Goal: Task Accomplishment & Management: Manage account settings

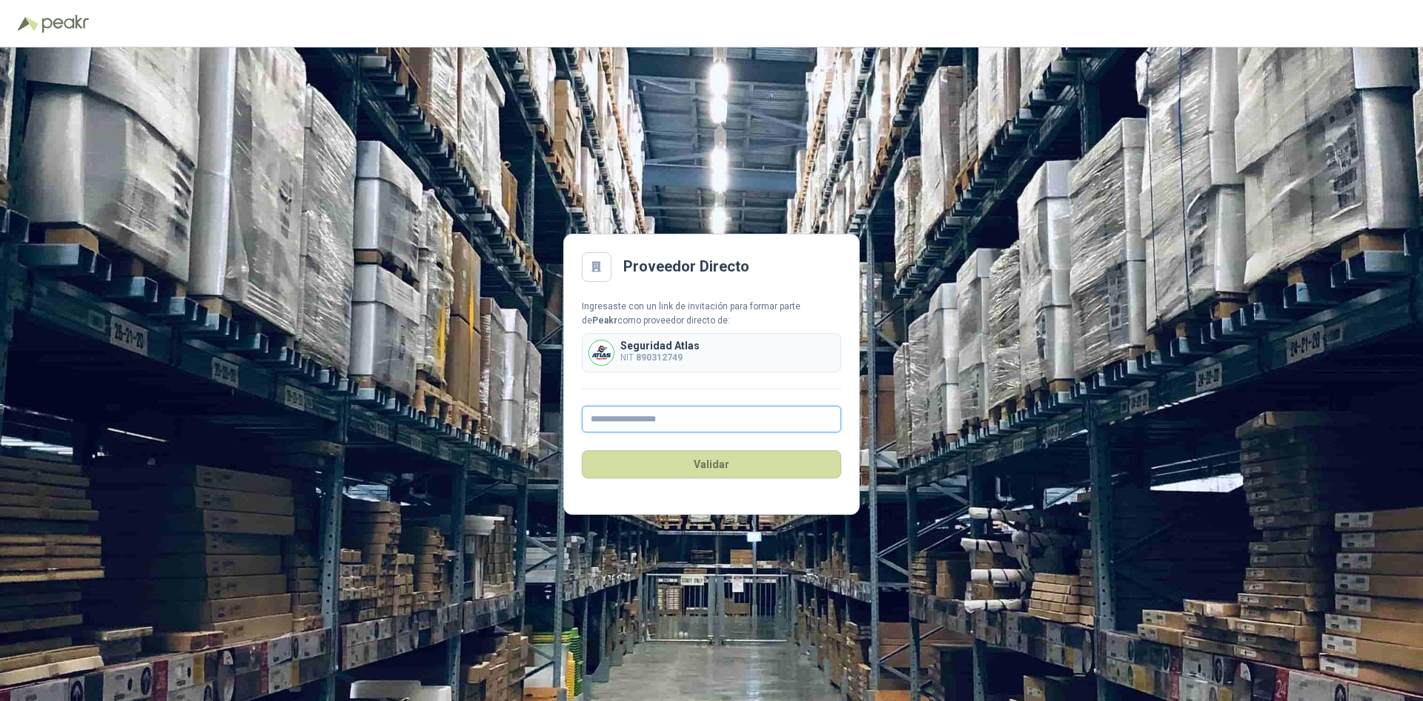
click at [639, 418] on input "text" at bounding box center [711, 418] width 259 height 27
type input "**********"
click at [677, 463] on button "Validar" at bounding box center [711, 464] width 259 height 28
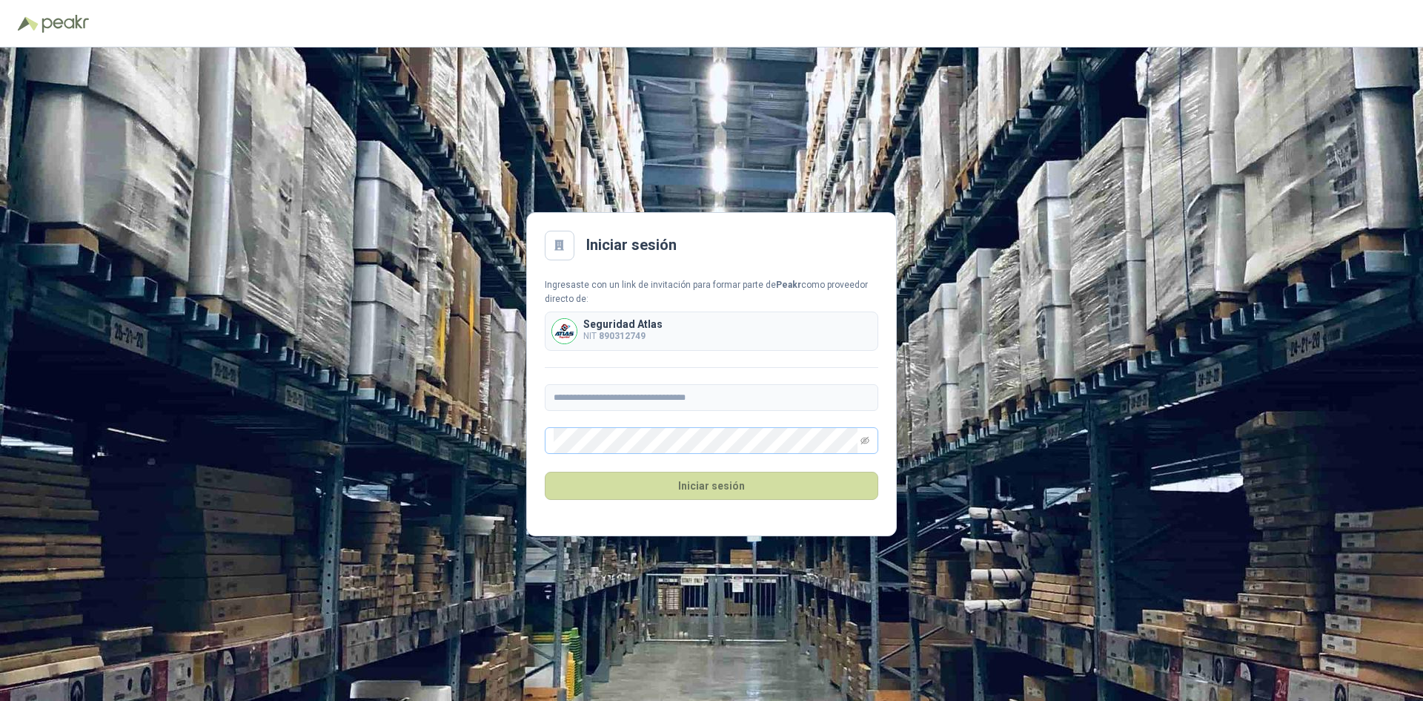
click at [866, 446] on span at bounding box center [865, 440] width 9 height 25
click at [869, 445] on span at bounding box center [865, 440] width 9 height 25
click at [861, 438] on icon "eye-invisible" at bounding box center [865, 440] width 9 height 9
click at [820, 478] on button "Iniciar sesión" at bounding box center [712, 485] width 334 height 28
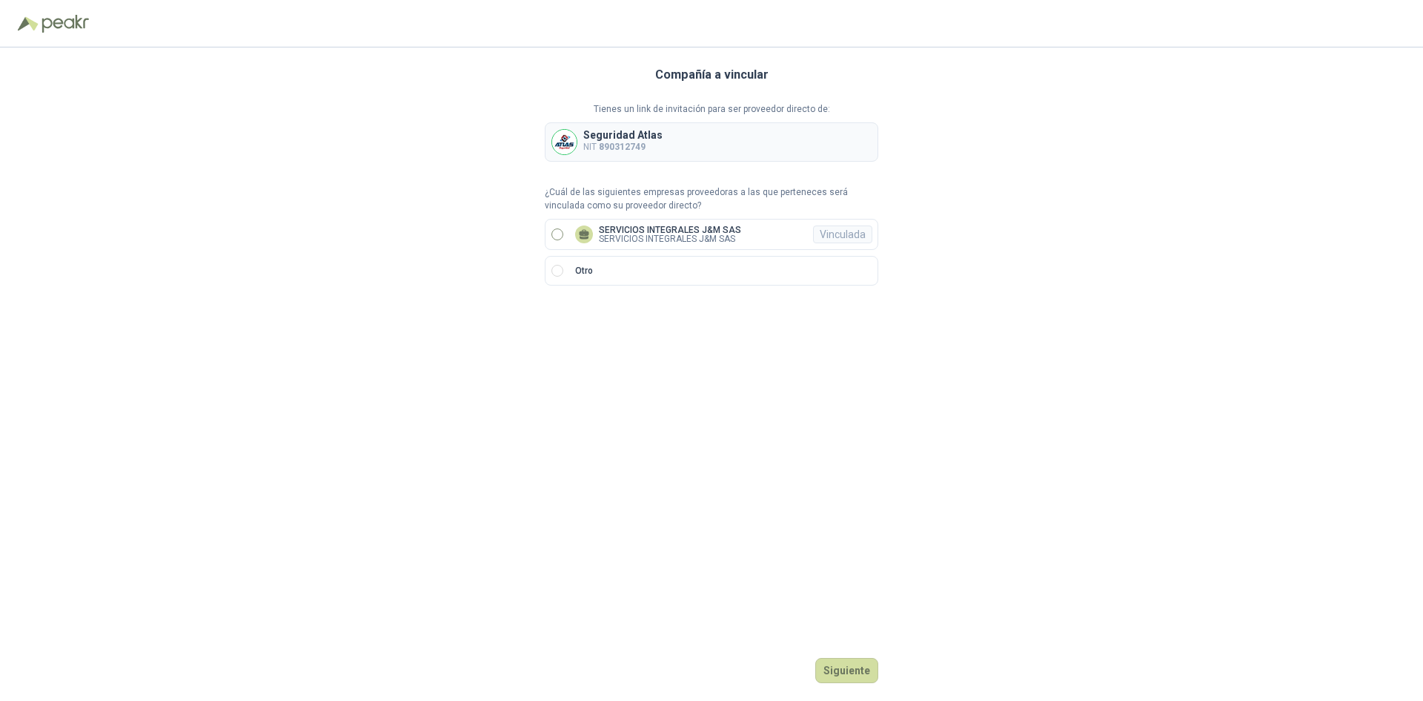
click at [549, 239] on label "SERVICIOS INTEGRALES J&M SAS SERVICIOS INTEGRALES J&M SAS Vinculada" at bounding box center [712, 234] width 334 height 31
click at [867, 672] on button "Ingresar" at bounding box center [849, 670] width 59 height 25
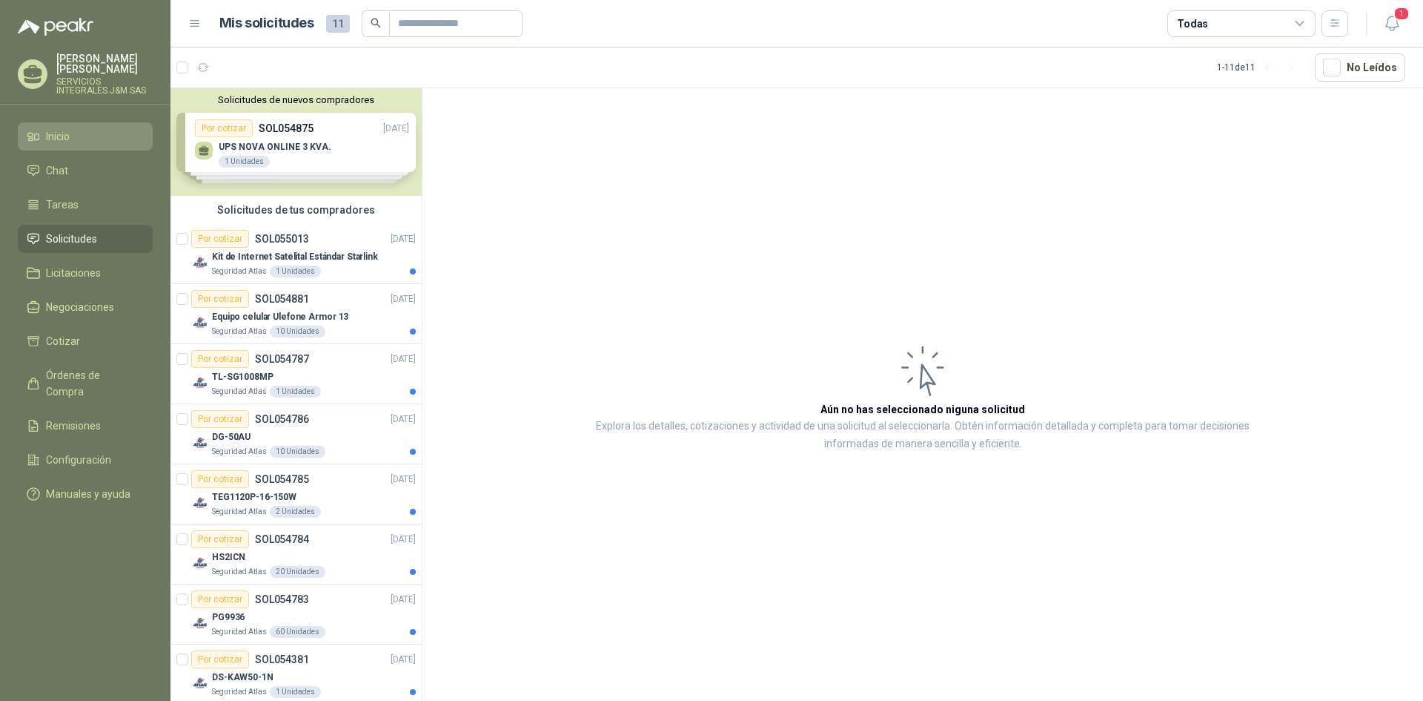
click at [61, 128] on span "Inicio" at bounding box center [58, 136] width 24 height 16
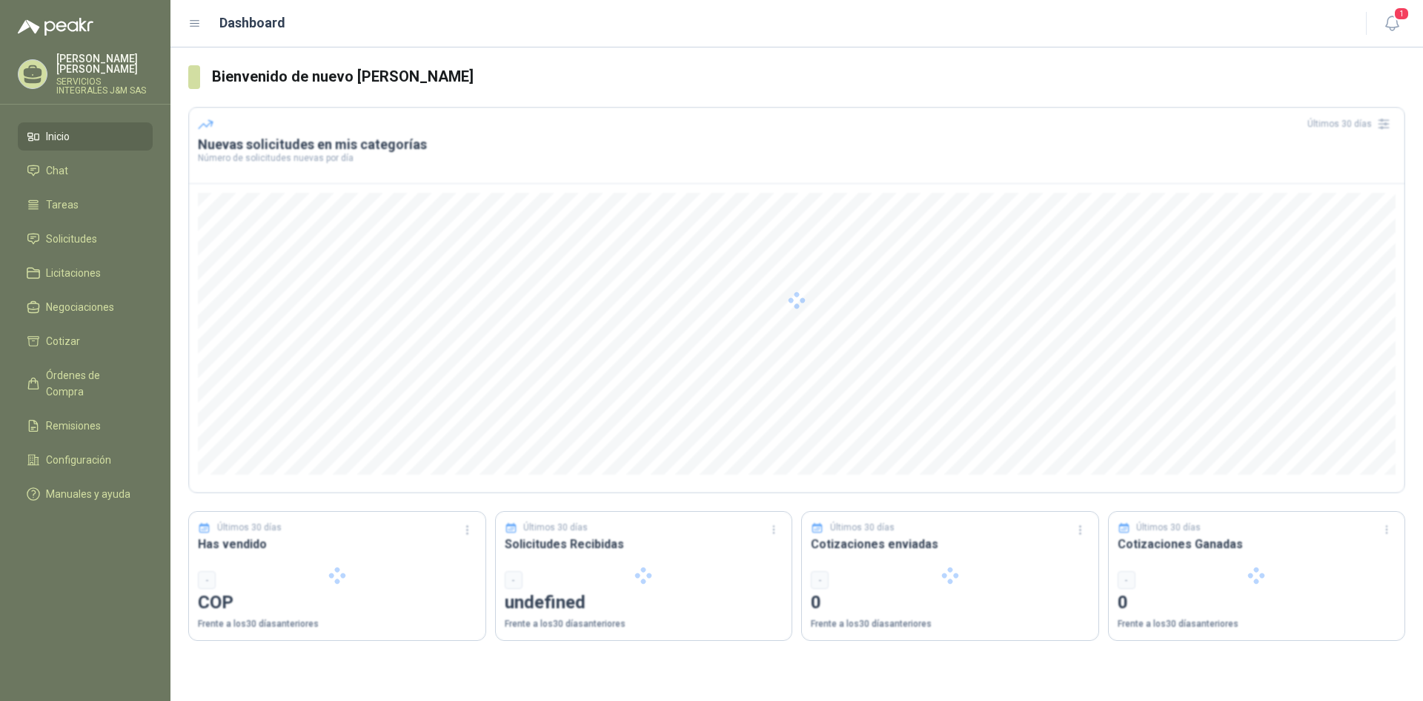
click at [88, 77] on p "SERVICIOS INTEGRALES J&M SAS" at bounding box center [104, 86] width 96 height 18
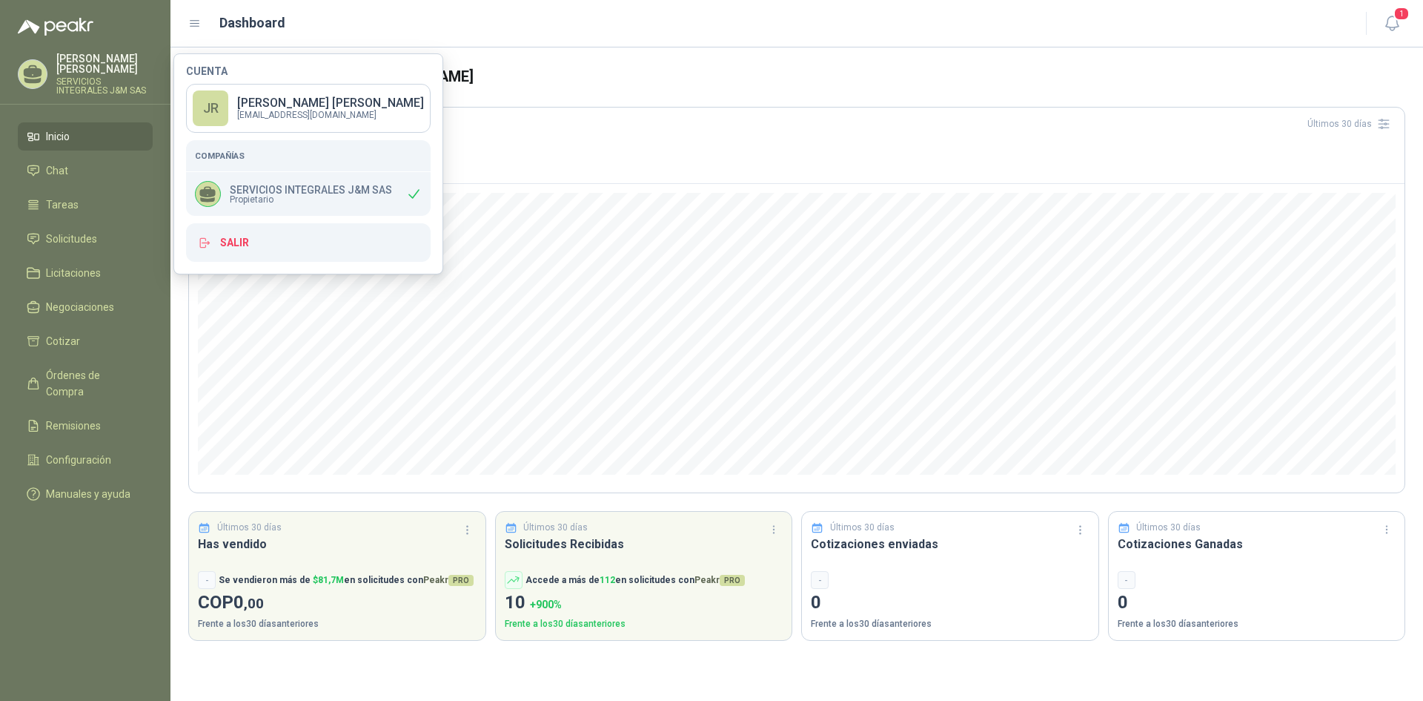
click at [88, 77] on p "SERVICIOS INTEGRALES J&M SAS" at bounding box center [104, 86] width 96 height 18
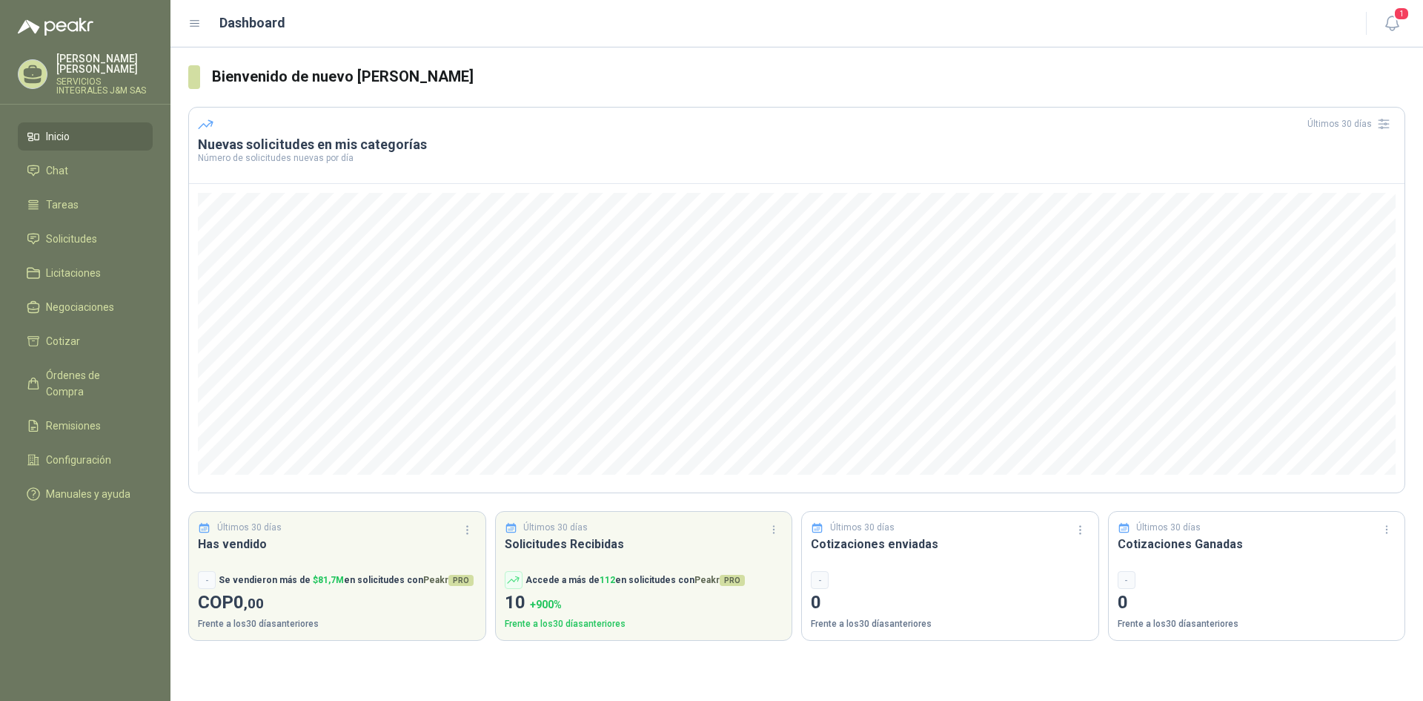
click at [88, 77] on p "SERVICIOS INTEGRALES J&M SAS" at bounding box center [104, 86] width 96 height 18
click at [1394, 24] on icon "button" at bounding box center [1392, 23] width 19 height 19
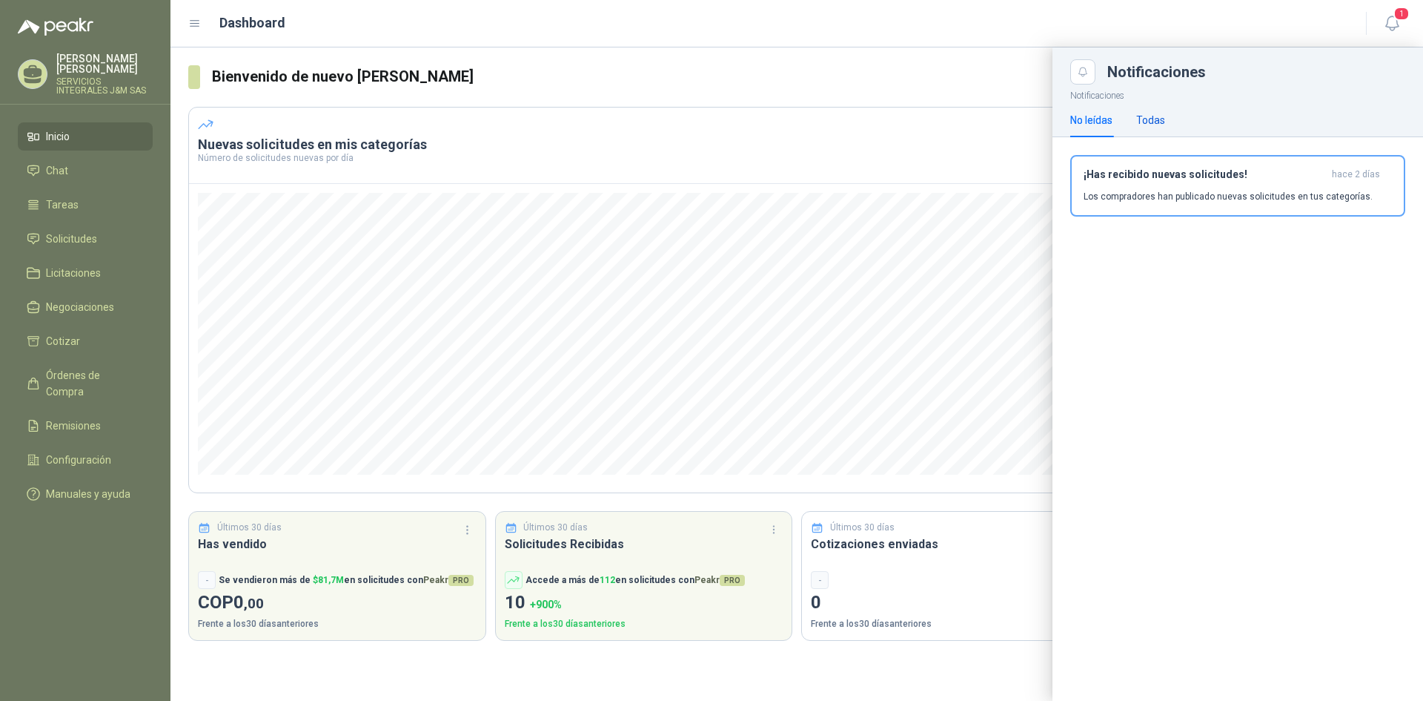
click at [1151, 121] on div "Todas" at bounding box center [1150, 120] width 29 height 16
click at [64, 77] on p "SERVICIOS INTEGRALES J&M SAS" at bounding box center [104, 86] width 96 height 18
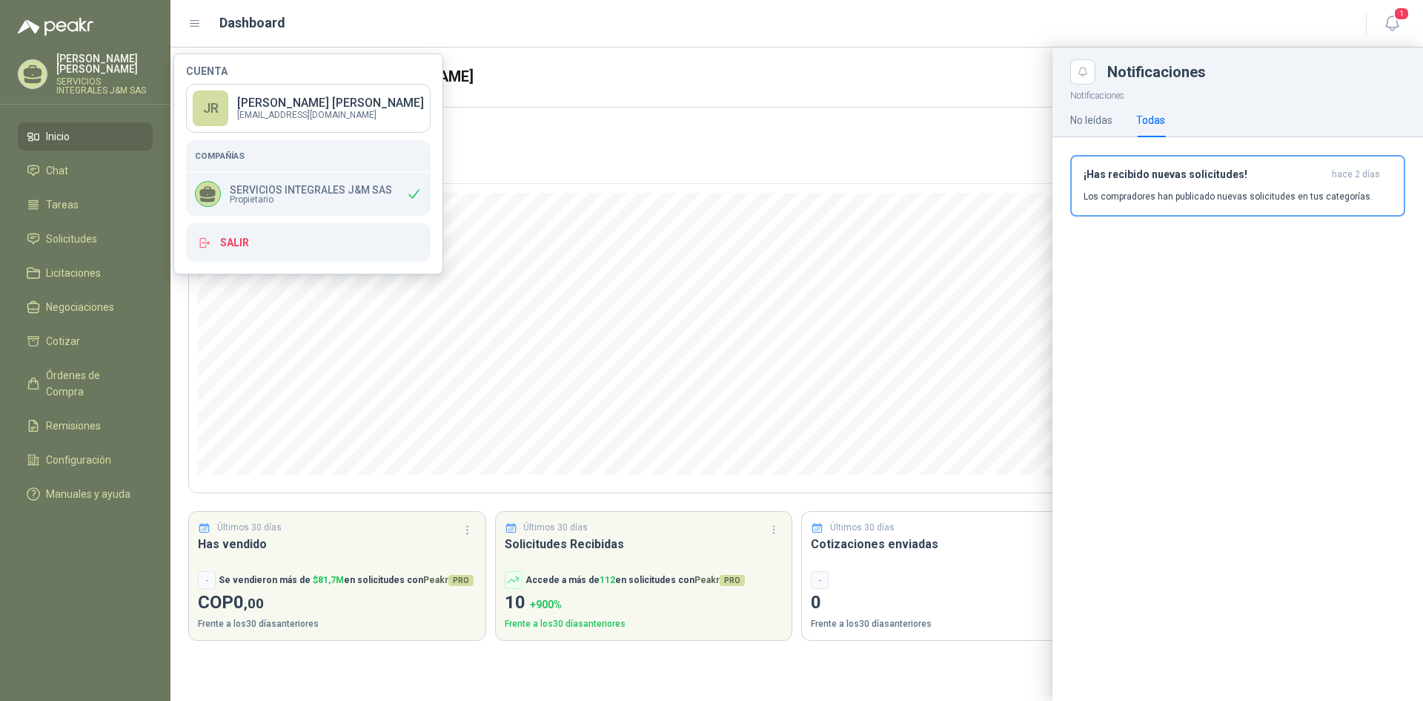
click at [33, 67] on icon at bounding box center [33, 71] width 19 height 13
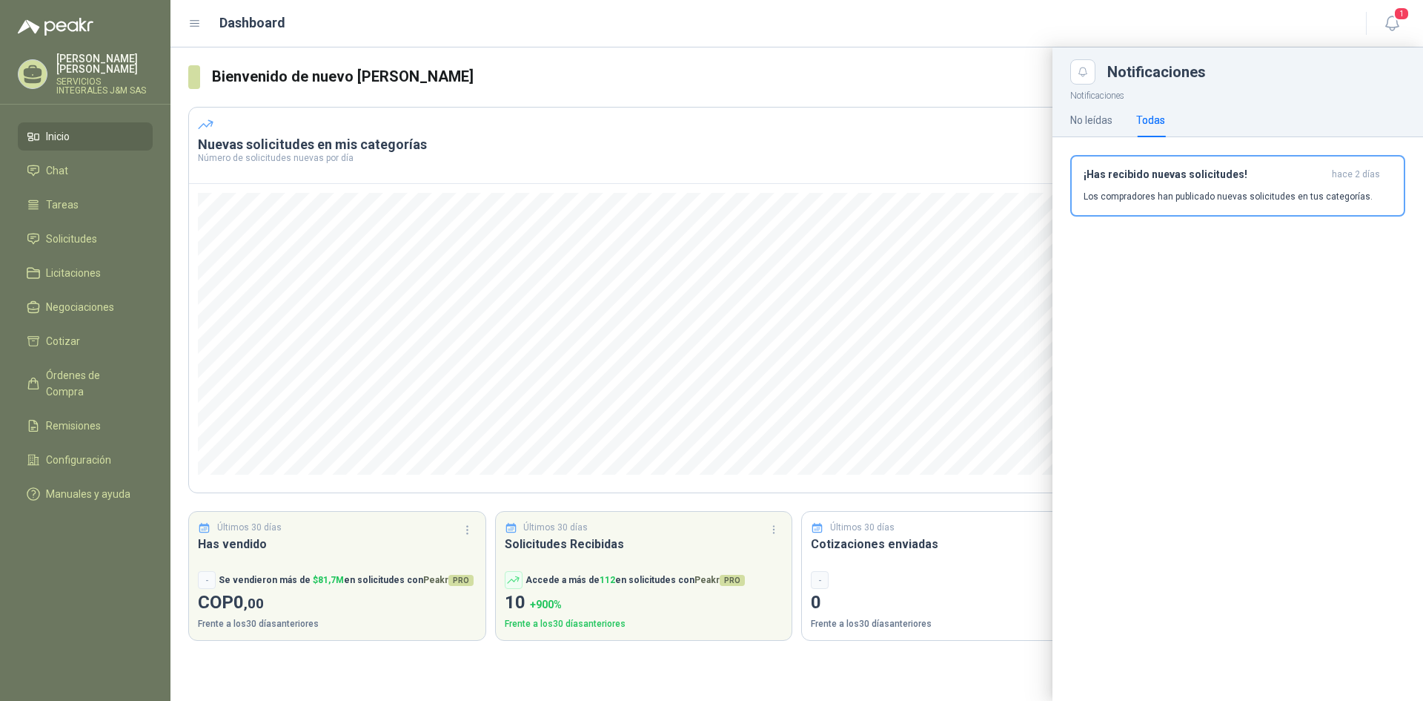
click at [33, 67] on icon at bounding box center [33, 71] width 19 height 13
click at [1392, 27] on icon "button" at bounding box center [1392, 23] width 19 height 19
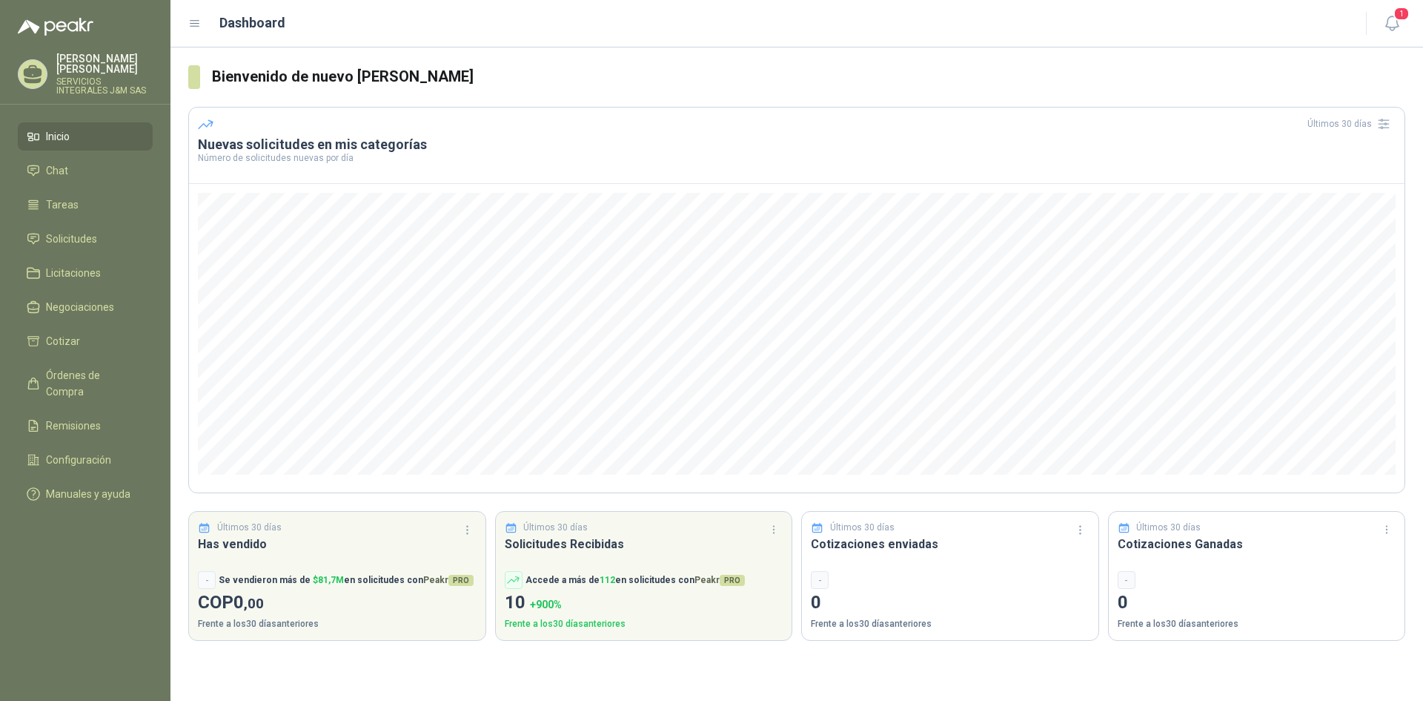
click at [191, 24] on icon at bounding box center [195, 24] width 9 height 6
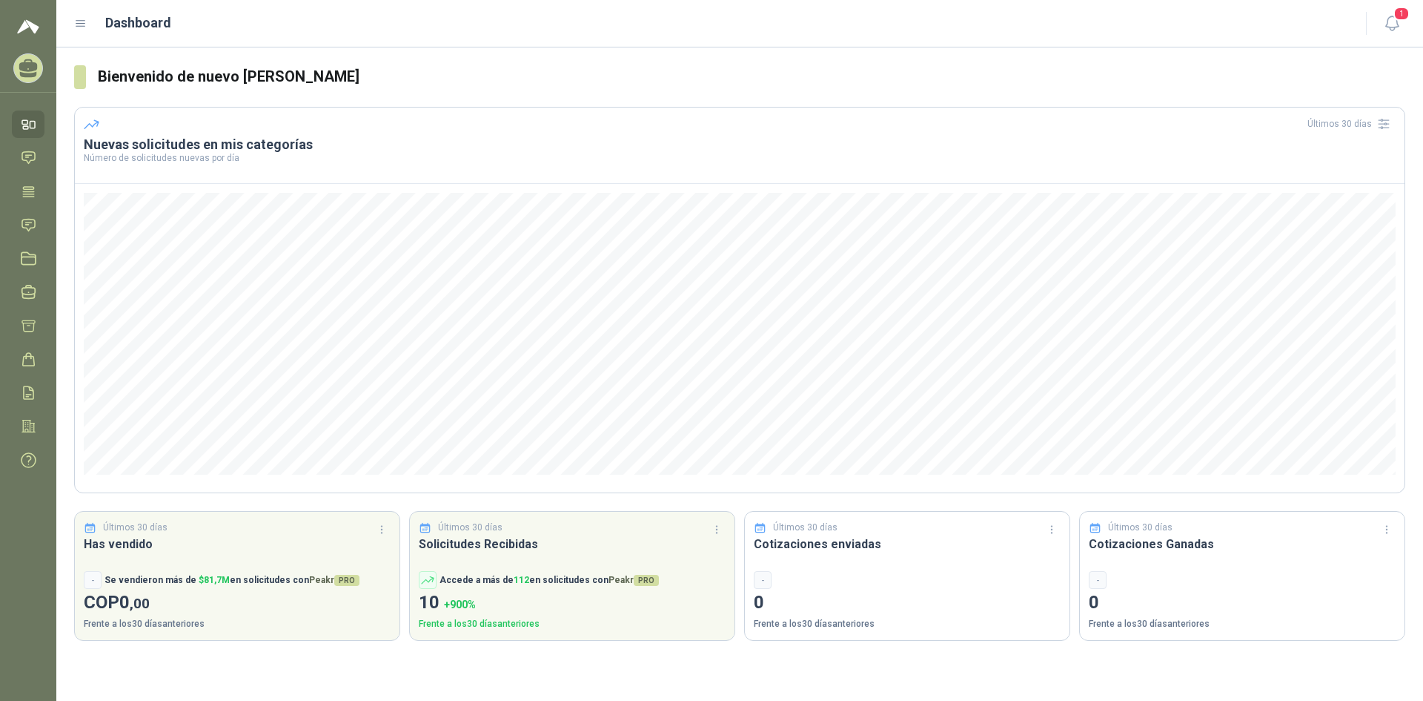
click at [25, 62] on icon at bounding box center [28, 65] width 19 height 13
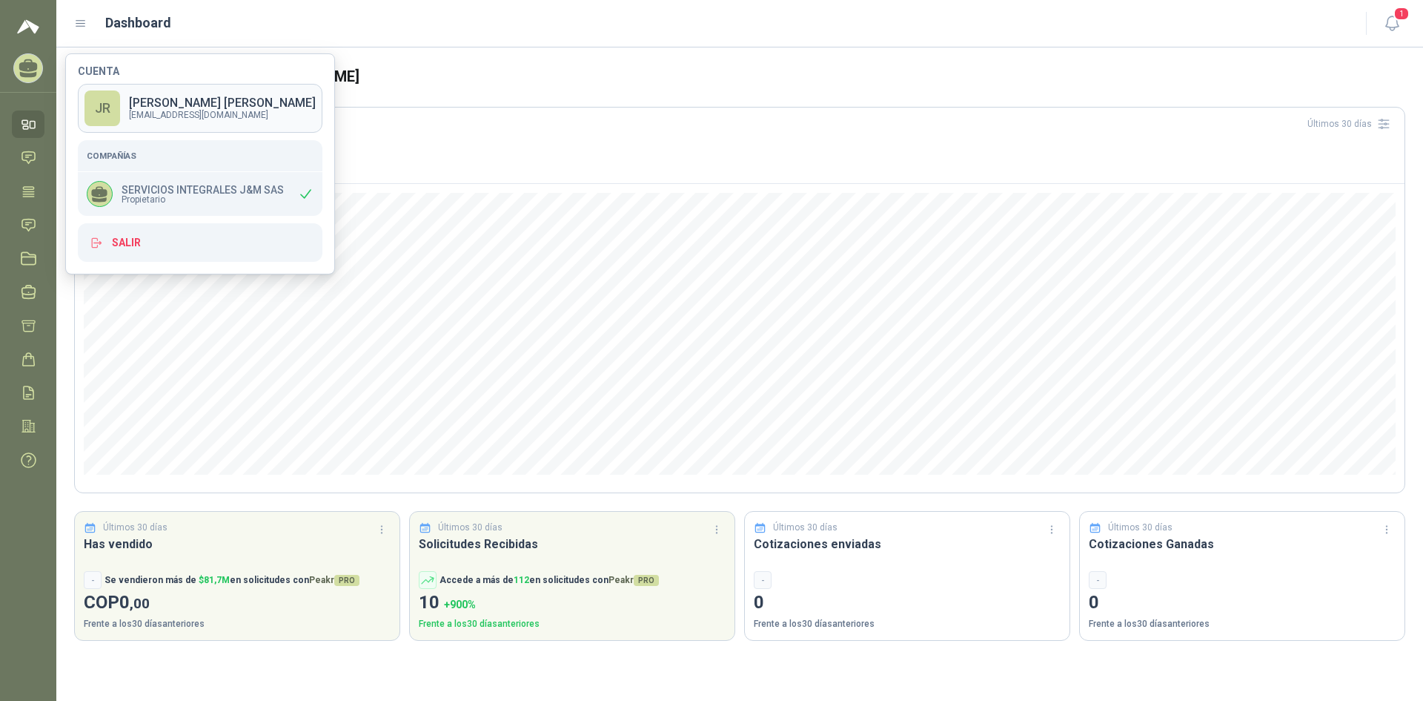
click at [120, 109] on link "JR [PERSON_NAME] [EMAIL_ADDRESS][DOMAIN_NAME]" at bounding box center [200, 108] width 245 height 49
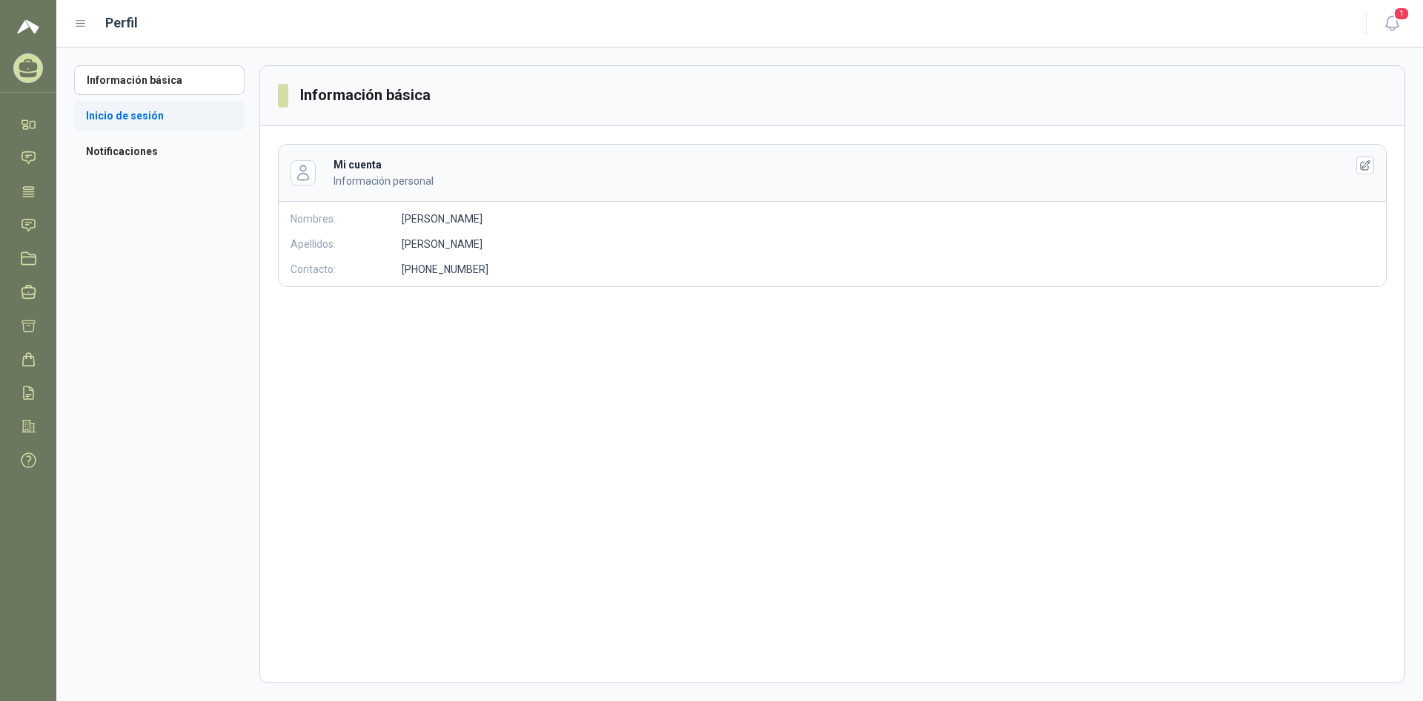
click at [140, 121] on li "Inicio de sesión" at bounding box center [159, 116] width 170 height 30
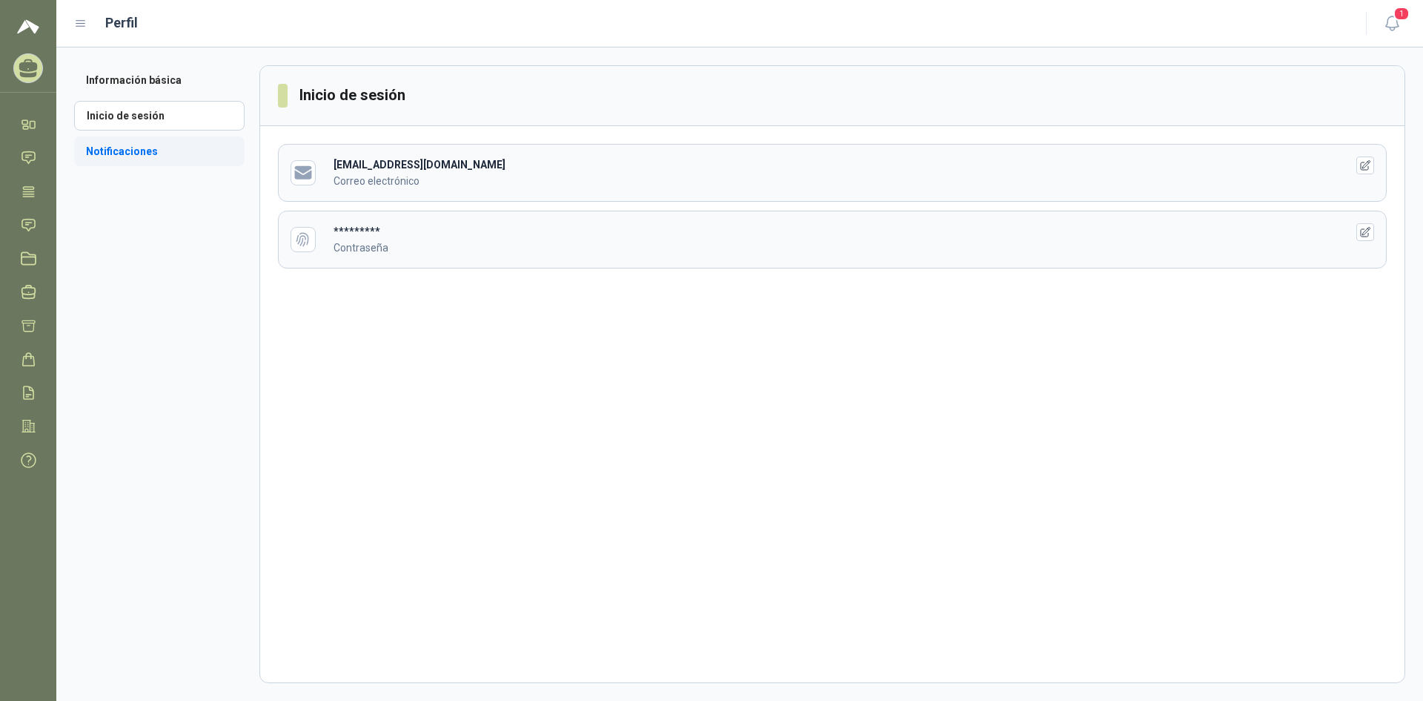
click at [131, 154] on li "Notificaciones" at bounding box center [159, 151] width 170 height 30
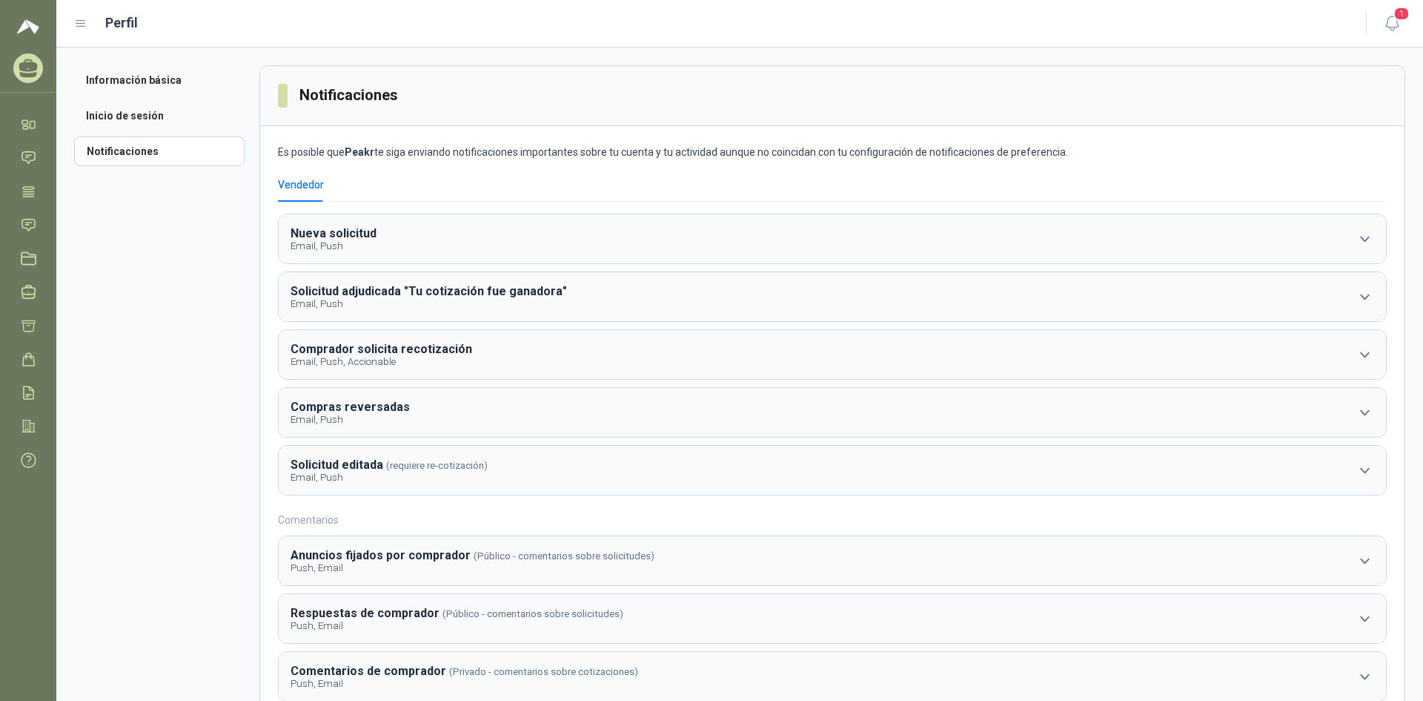
click at [39, 77] on icon at bounding box center [28, 68] width 23 height 23
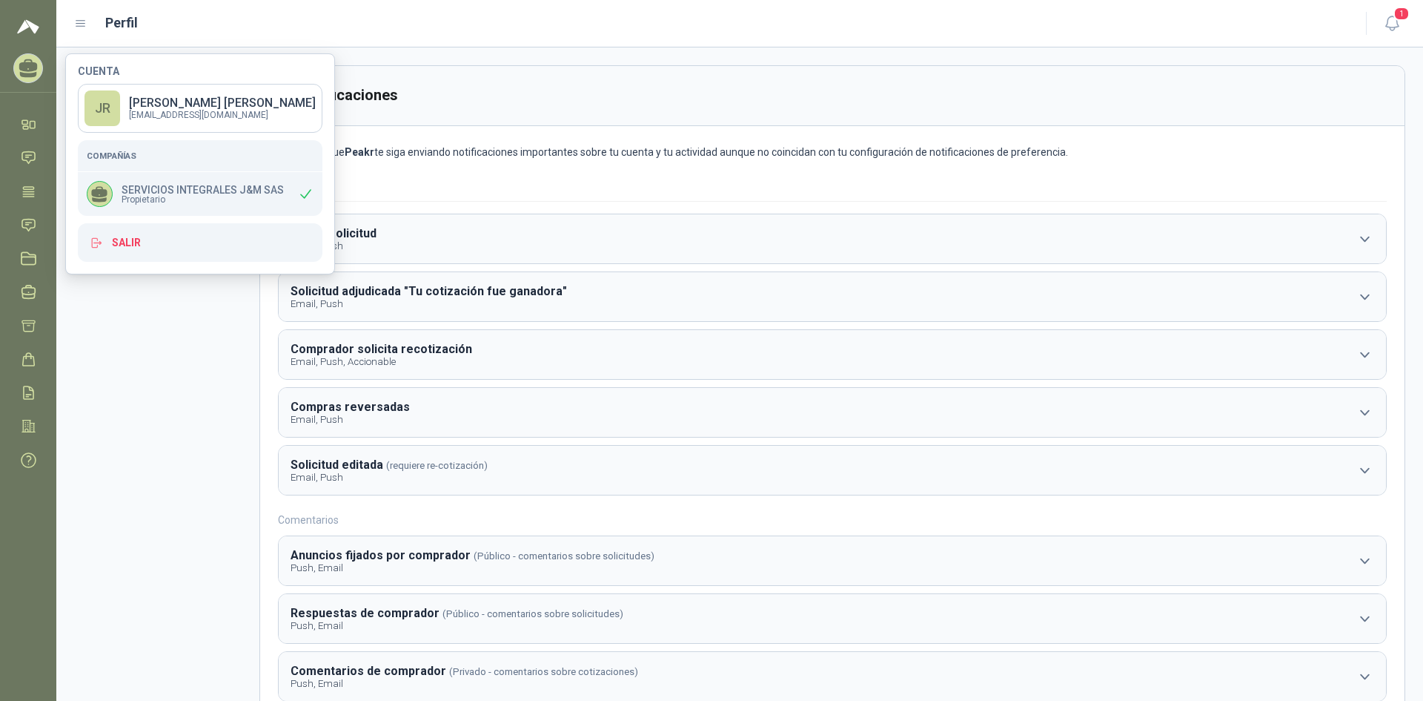
click at [103, 191] on icon at bounding box center [100, 191] width 16 height 11
click at [117, 154] on h5 "Compañías" at bounding box center [200, 155] width 227 height 13
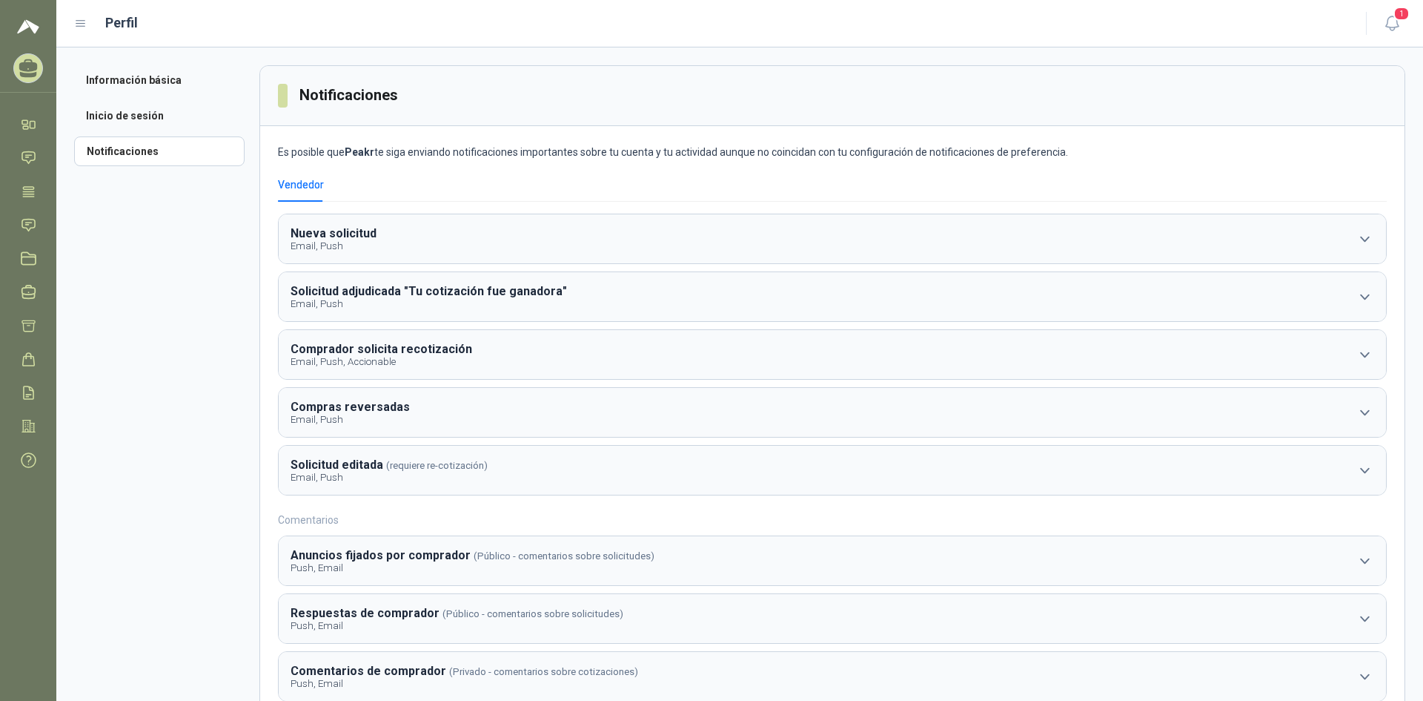
click at [80, 29] on icon at bounding box center [80, 23] width 13 height 13
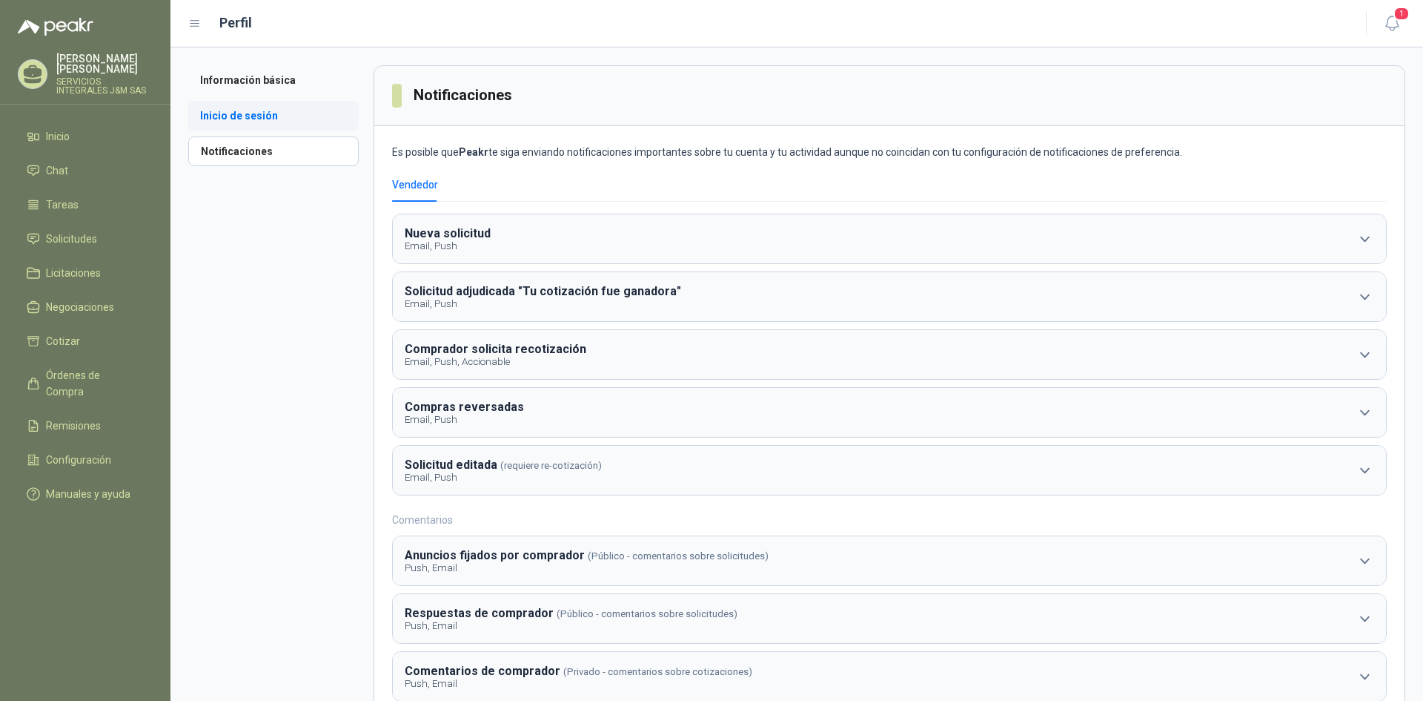
click at [242, 117] on li "Inicio de sesión" at bounding box center [273, 116] width 170 height 30
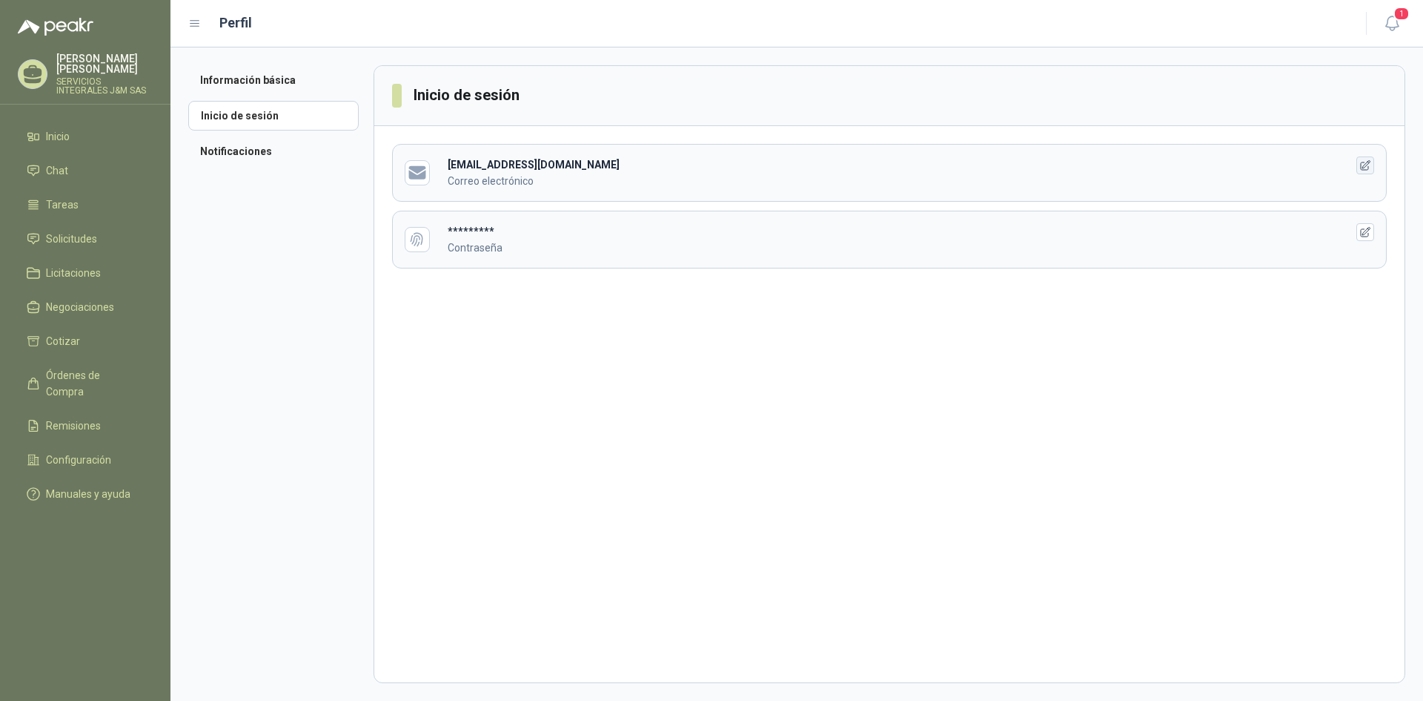
click at [1371, 163] on icon "button" at bounding box center [1366, 165] width 13 height 13
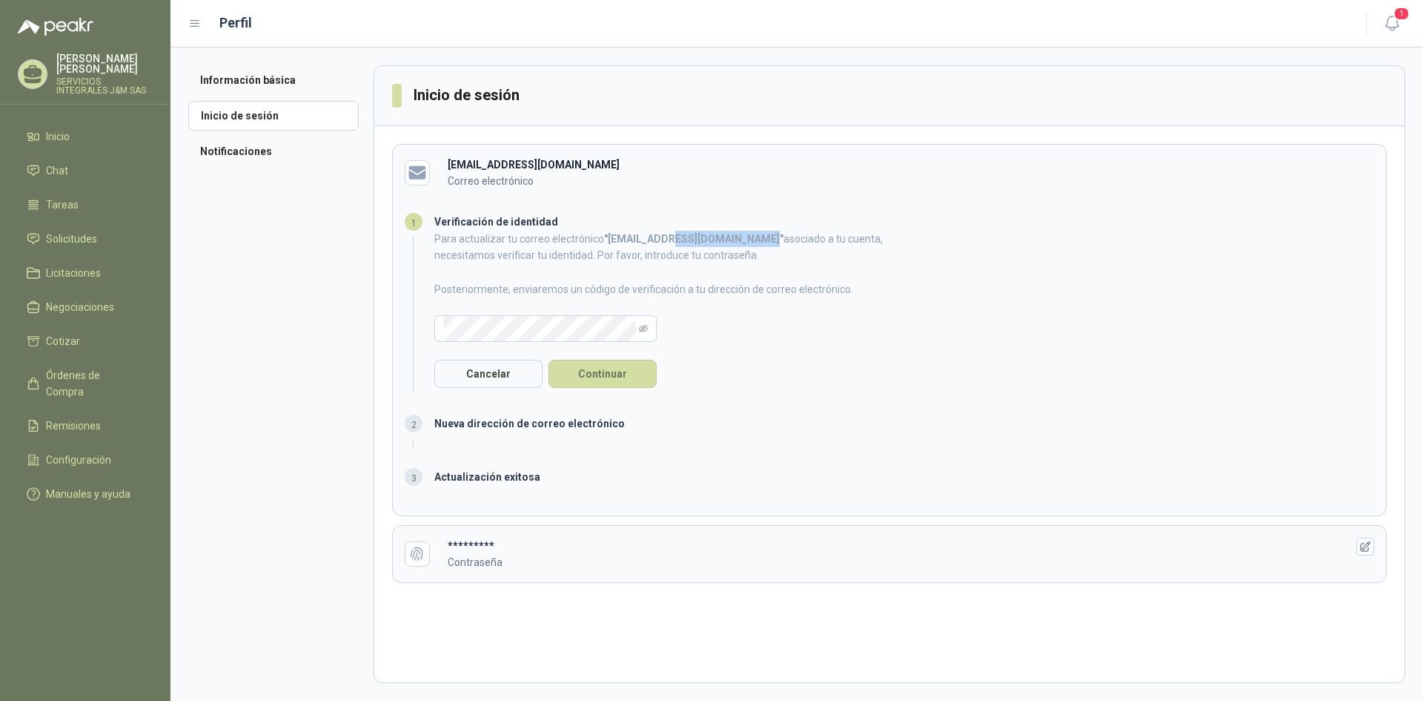
drag, startPoint x: 666, startPoint y: 242, endPoint x: 745, endPoint y: 241, distance: 79.3
click at [745, 241] on b "" [EMAIL_ADDRESS][DOMAIN_NAME] "" at bounding box center [693, 239] width 179 height 12
click at [251, 139] on li "Notificaciones" at bounding box center [273, 151] width 170 height 30
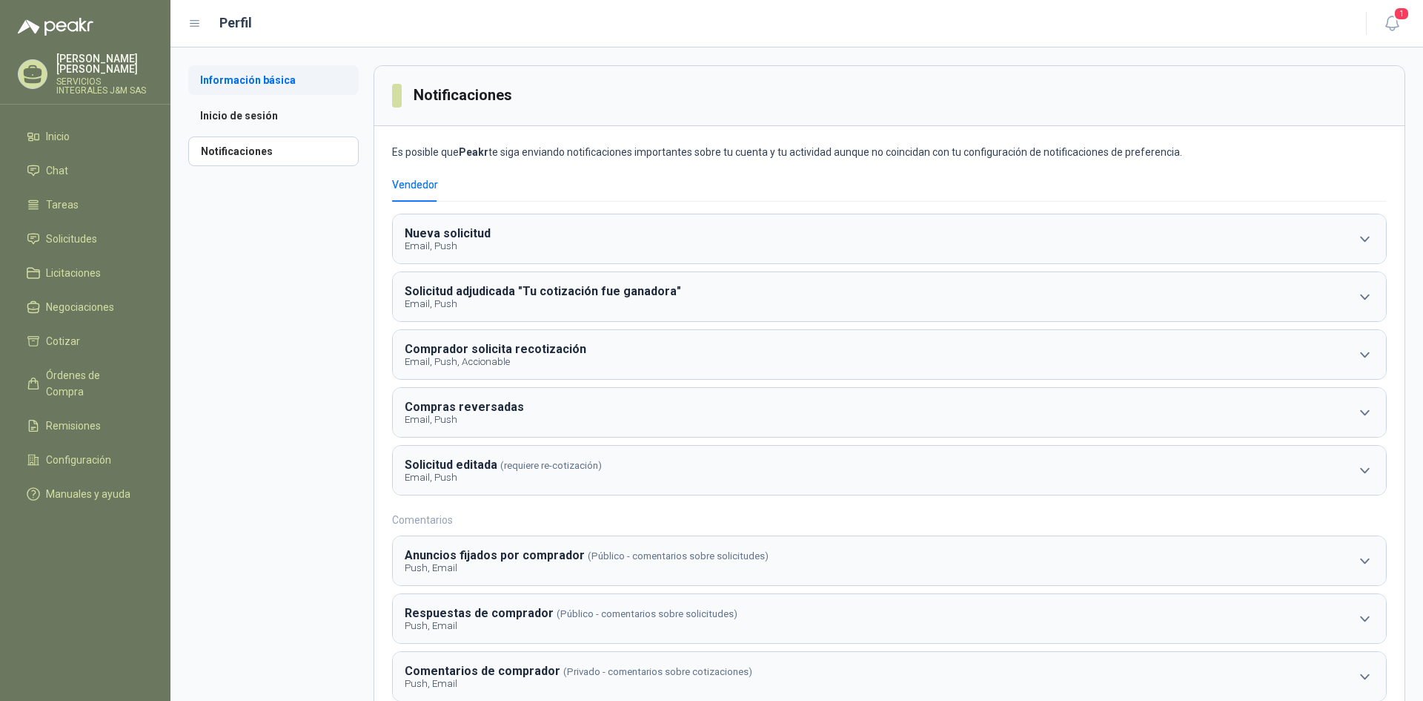
click at [263, 93] on li "Información básica" at bounding box center [273, 80] width 170 height 30
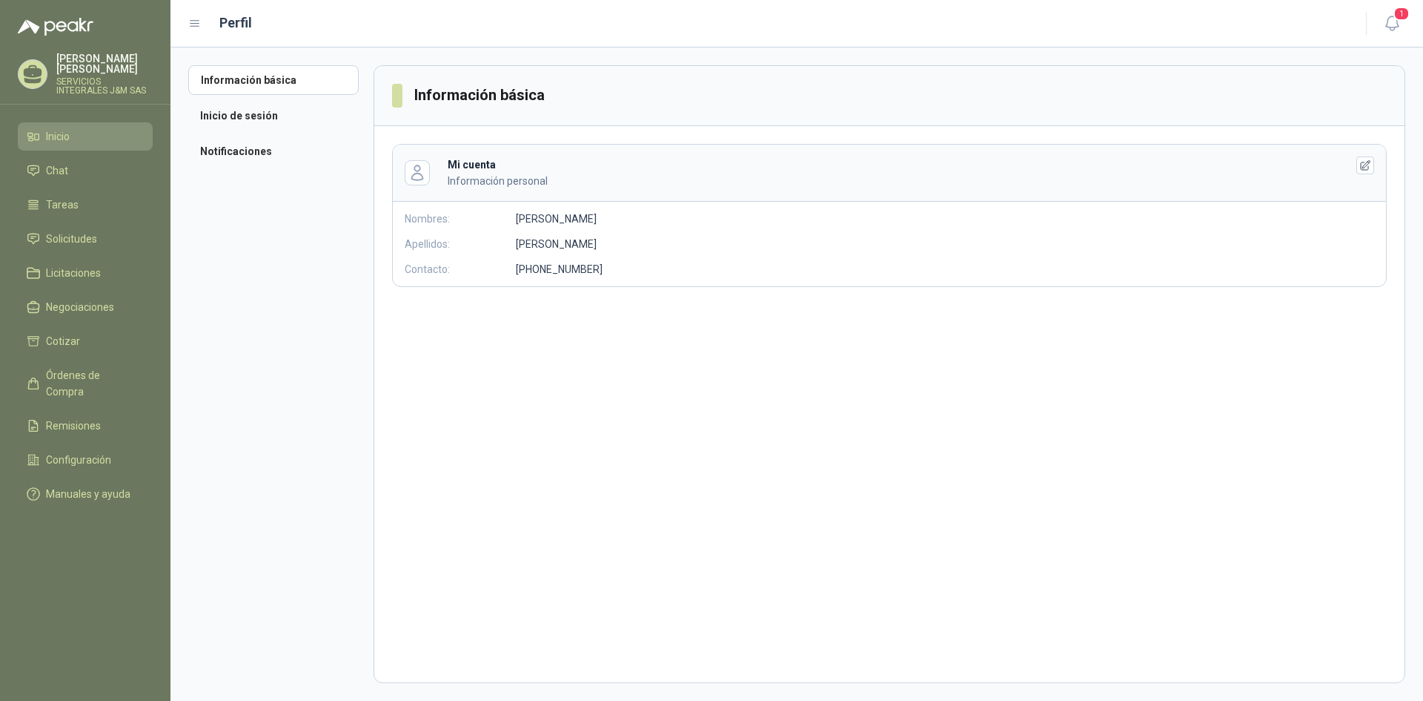
click at [58, 128] on span "Inicio" at bounding box center [58, 136] width 24 height 16
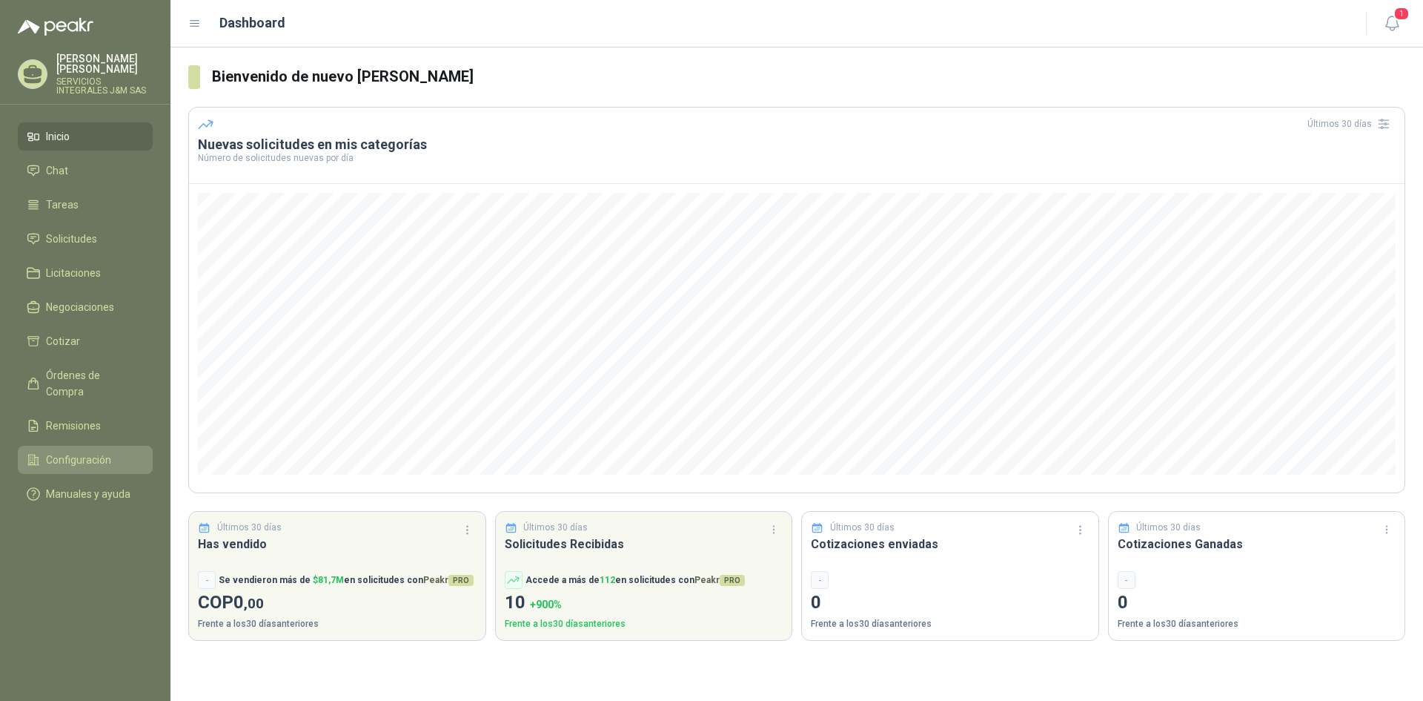
click at [71, 451] on span "Configuración" at bounding box center [78, 459] width 65 height 16
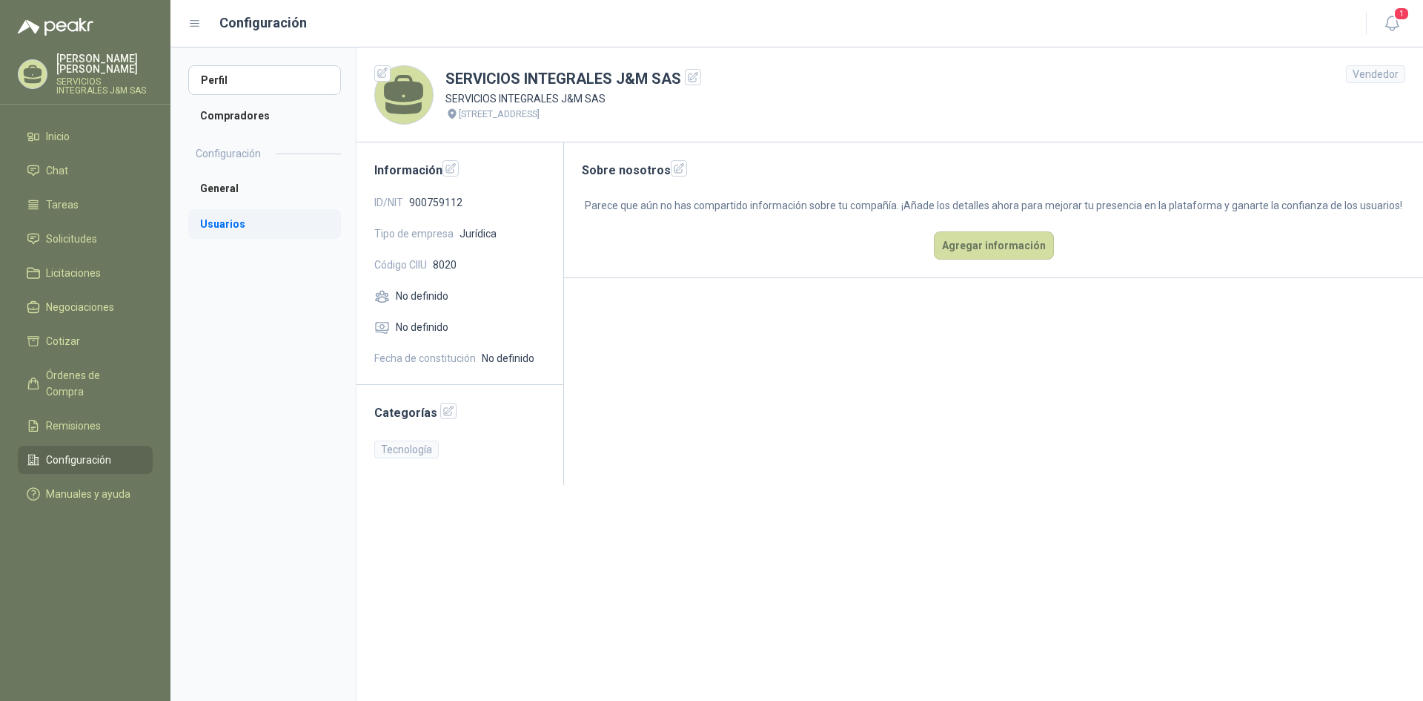
click at [234, 222] on li "Usuarios" at bounding box center [264, 224] width 153 height 30
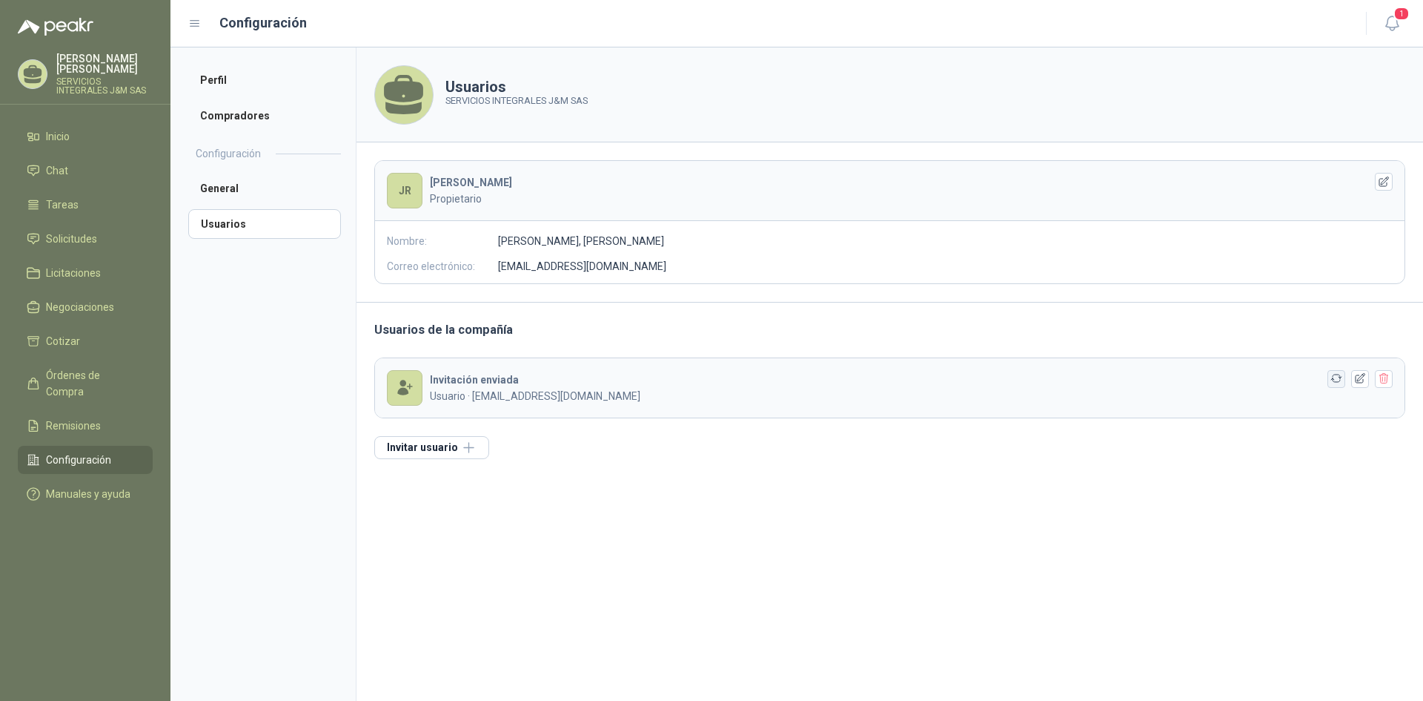
click at [1341, 379] on icon "button" at bounding box center [1337, 378] width 13 height 13
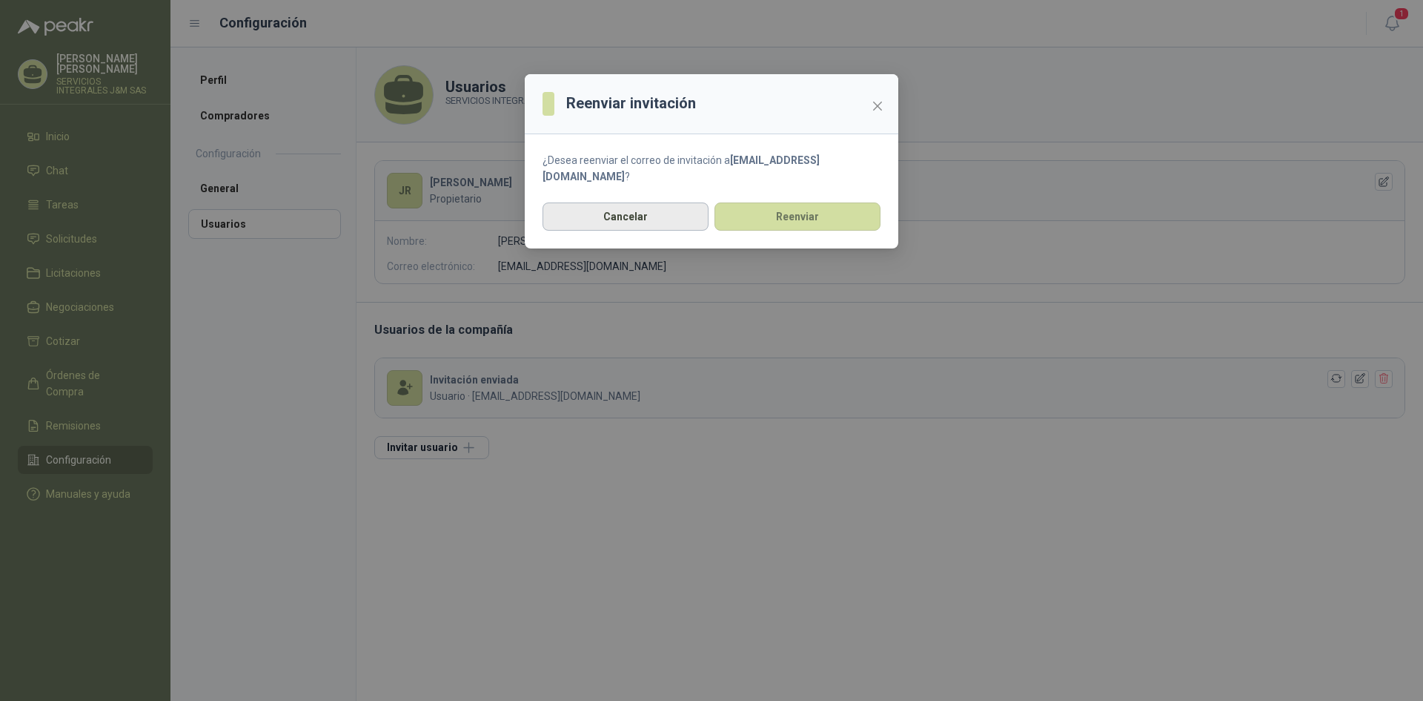
click at [660, 220] on button "Cancelar" at bounding box center [626, 216] width 166 height 28
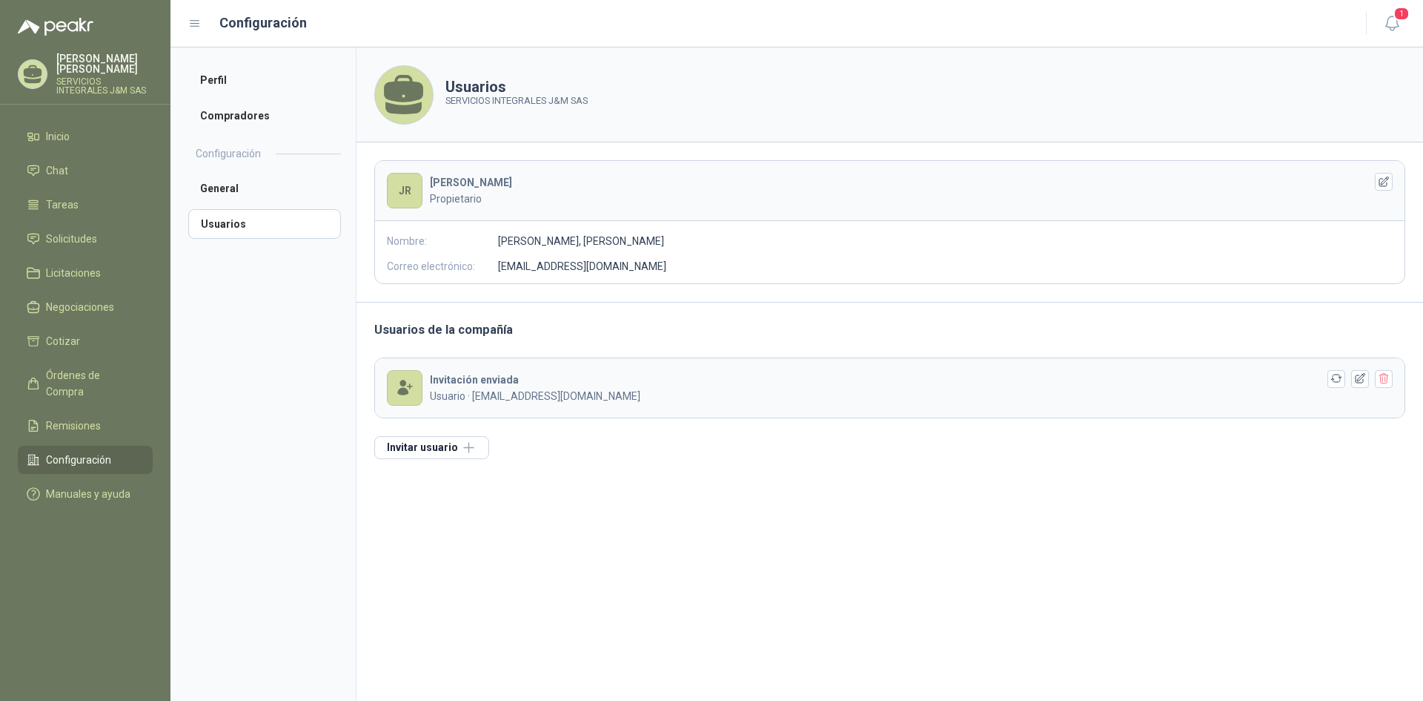
click at [469, 187] on div "[PERSON_NAME]" at bounding box center [885, 190] width 911 height 33
click at [534, 256] on div "[PERSON_NAME] Propietario Nombre: [PERSON_NAME], [PERSON_NAME] electrónico: [EM…" at bounding box center [889, 222] width 1031 height 124
click at [231, 110] on li "Compradores" at bounding box center [264, 116] width 153 height 30
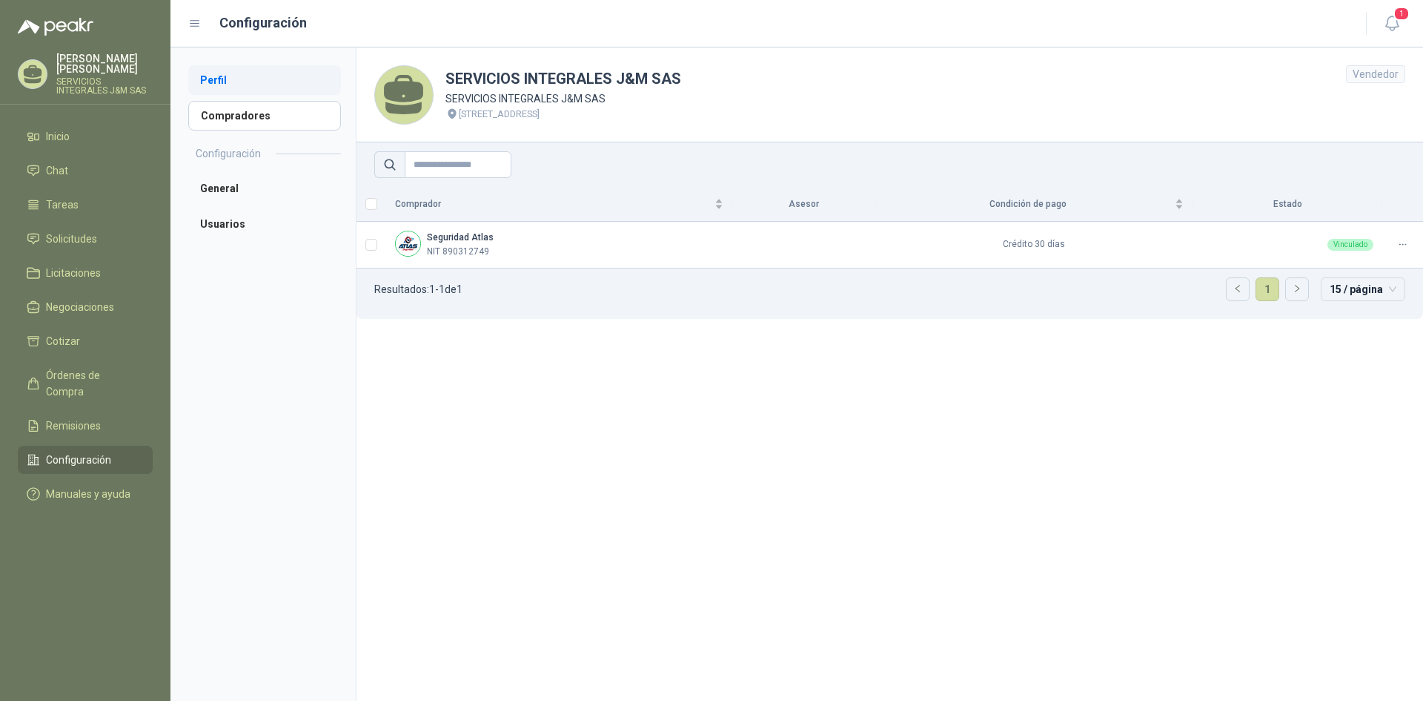
click at [249, 83] on li "Perfil" at bounding box center [264, 80] width 153 height 30
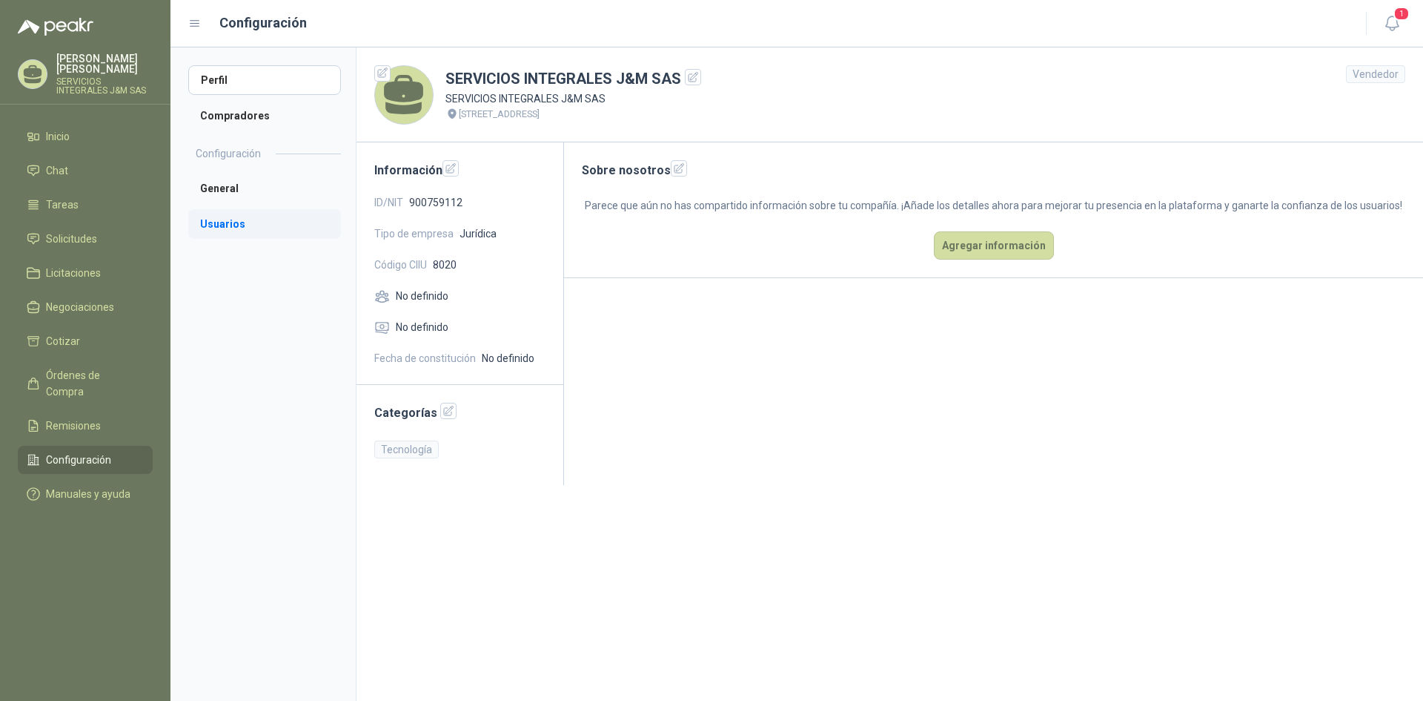
click at [222, 222] on li "Usuarios" at bounding box center [264, 224] width 153 height 30
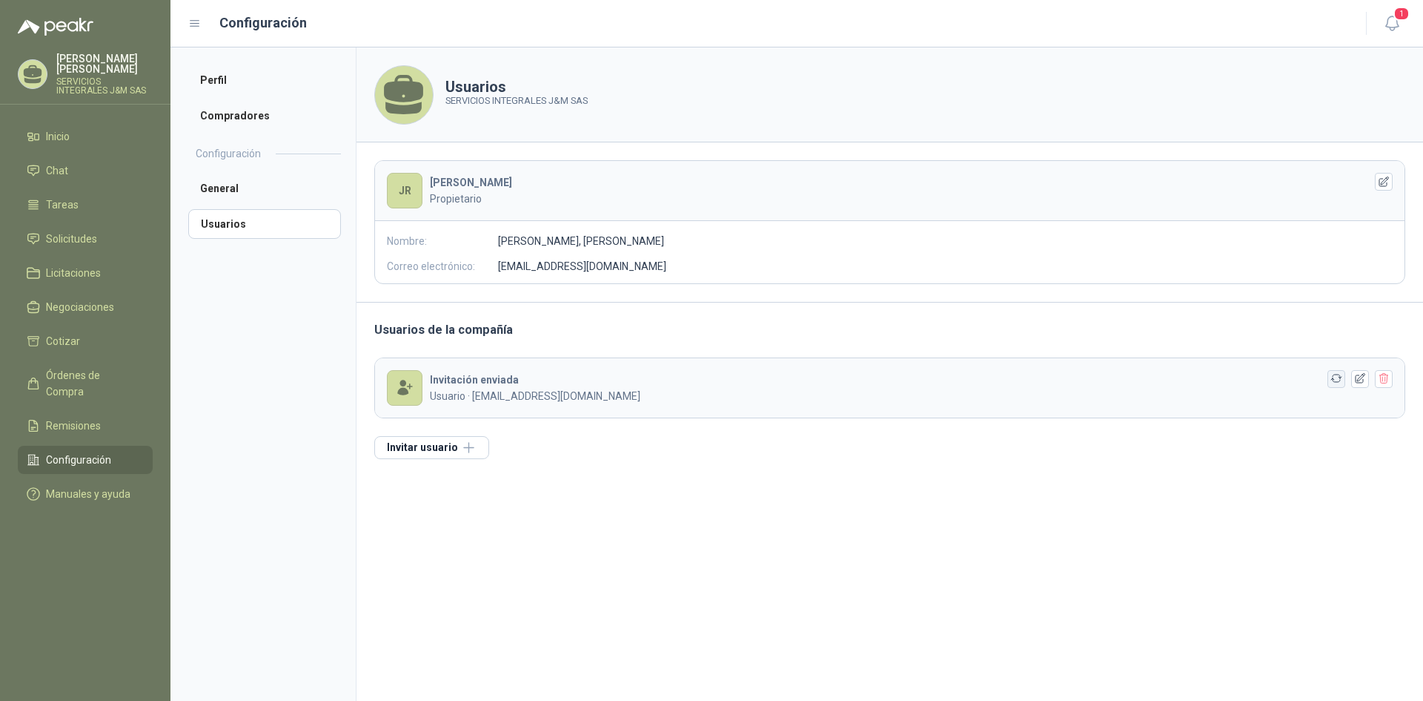
click at [1336, 380] on icon "button" at bounding box center [1337, 378] width 13 height 13
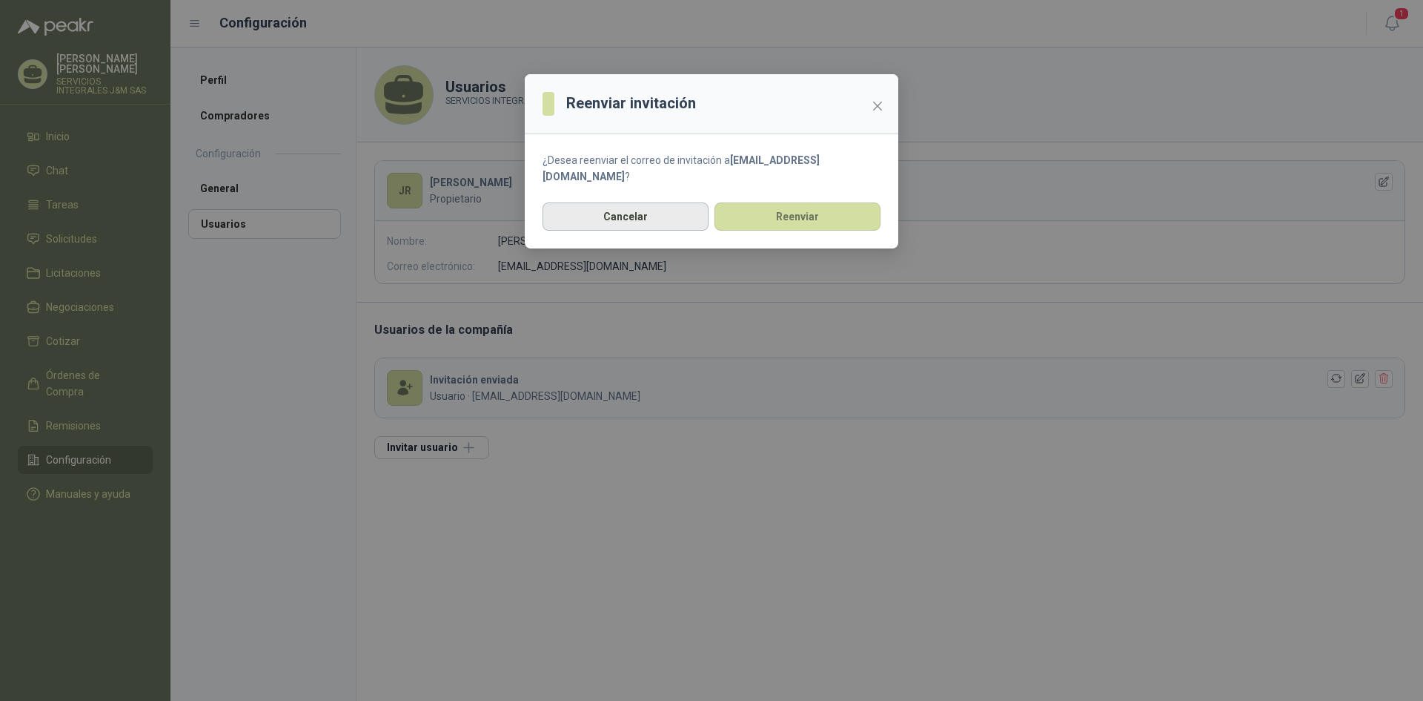
click at [630, 213] on button "Cancelar" at bounding box center [626, 216] width 166 height 28
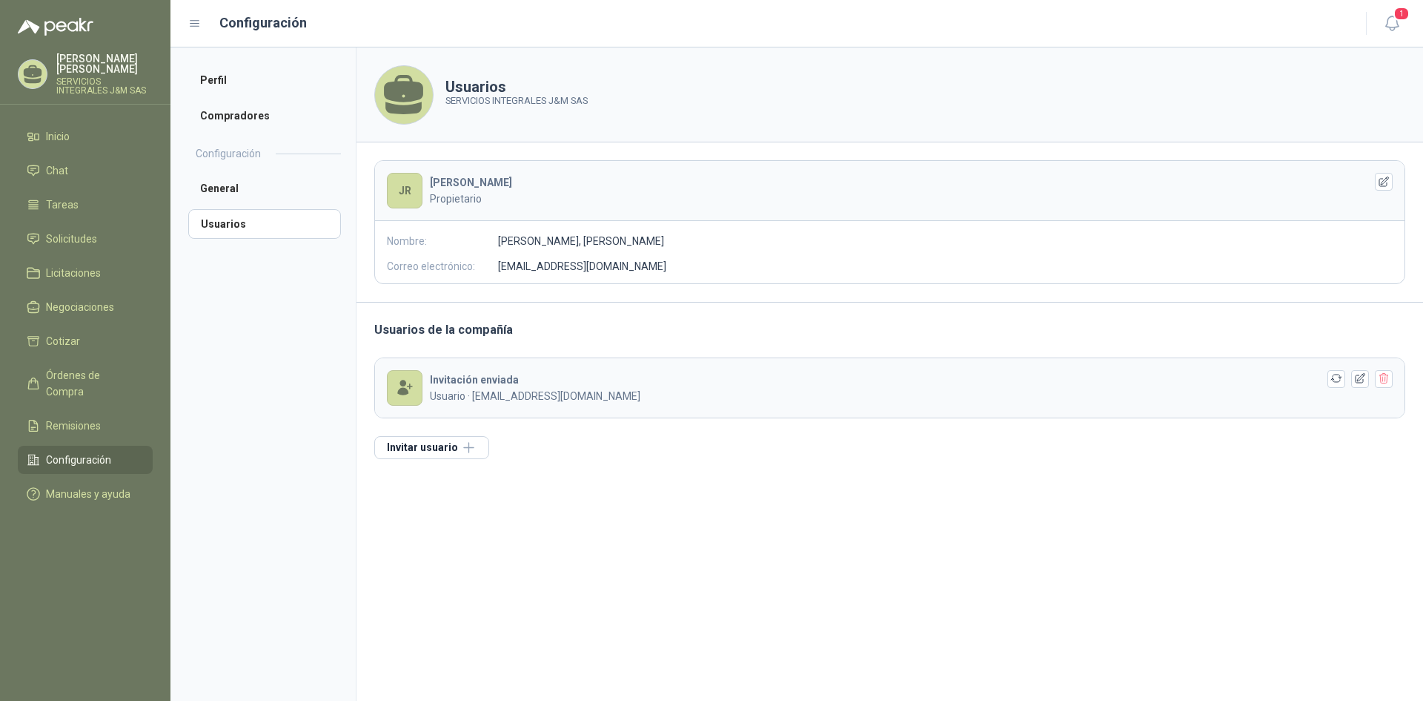
click at [450, 197] on p "Propietario" at bounding box center [885, 199] width 911 height 16
click at [79, 486] on span "Manuales y ayuda" at bounding box center [88, 494] width 85 height 16
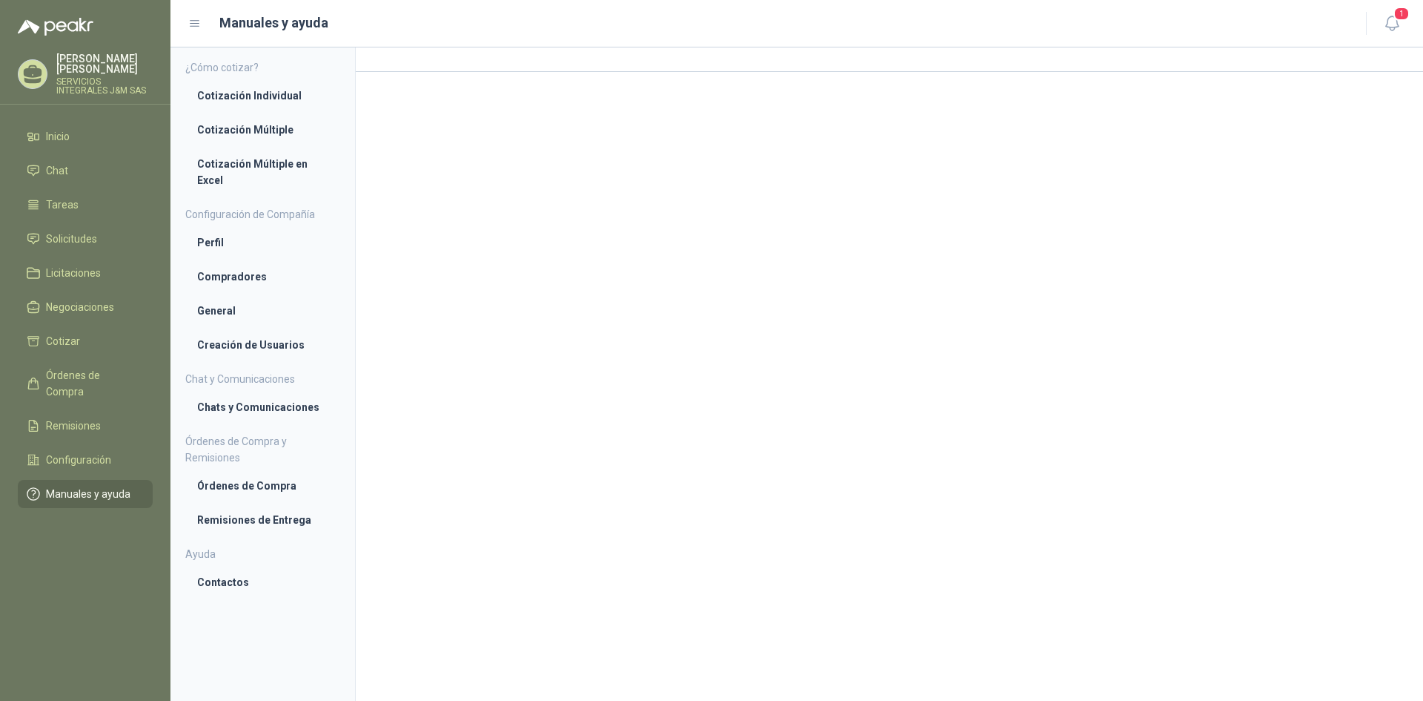
click at [25, 67] on icon at bounding box center [33, 71] width 19 height 13
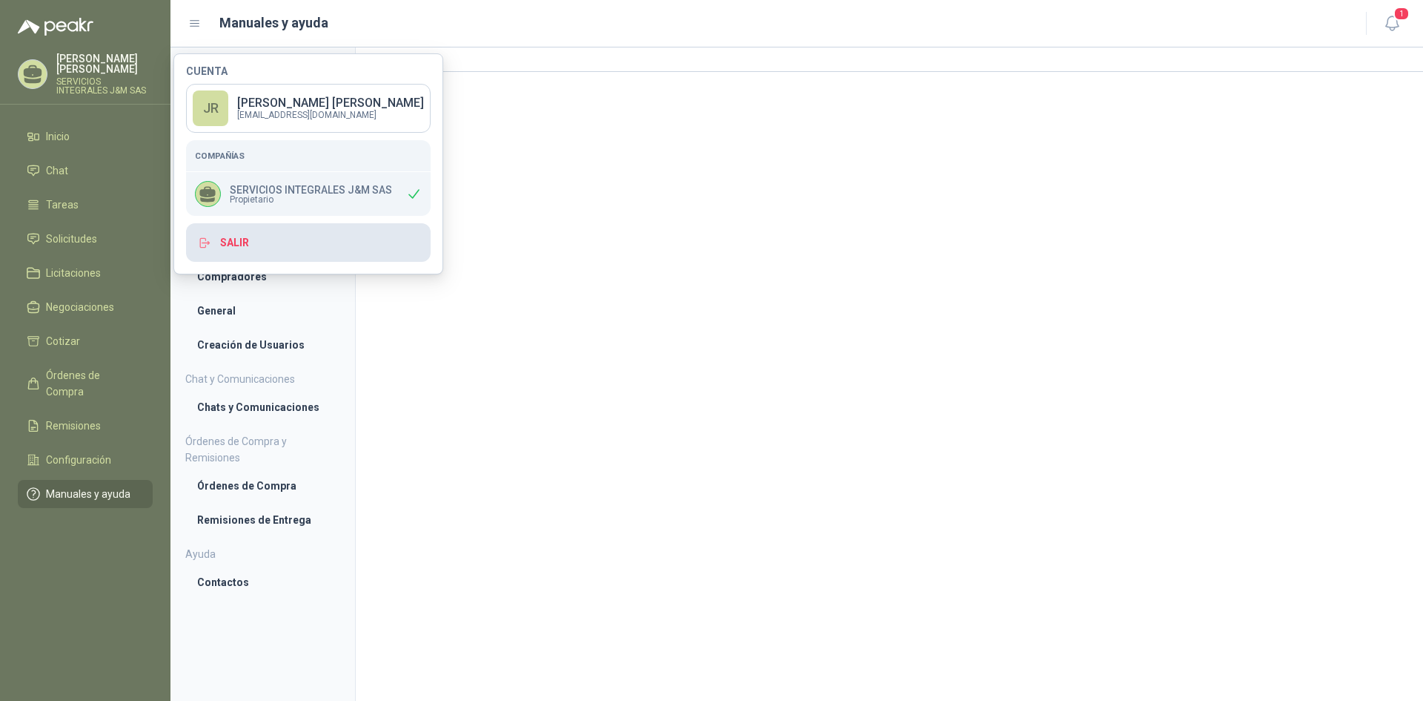
click at [231, 254] on button "Salir" at bounding box center [308, 242] width 245 height 39
